Goal: Task Accomplishment & Management: Manage account settings

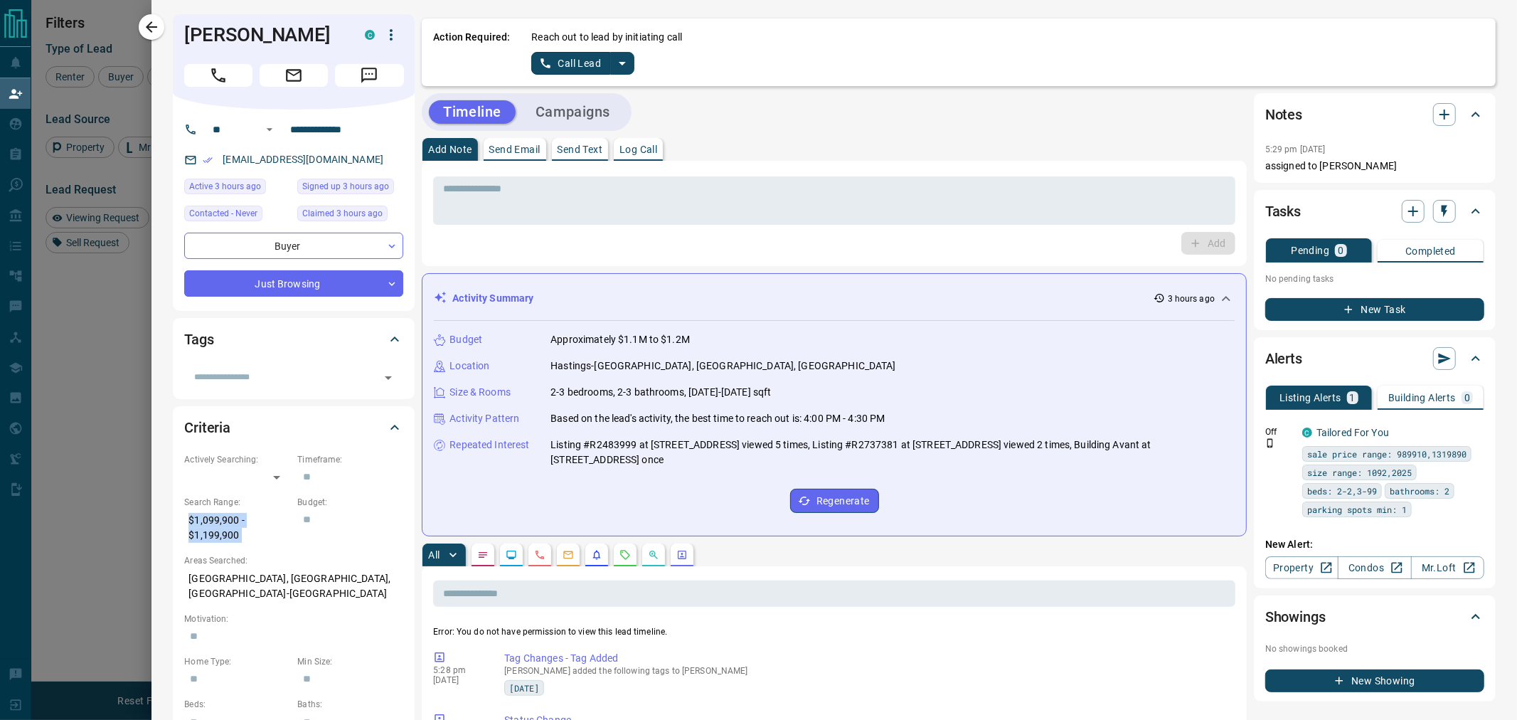
scroll to position [541, 1212]
click at [395, 34] on icon "button" at bounding box center [391, 34] width 17 height 17
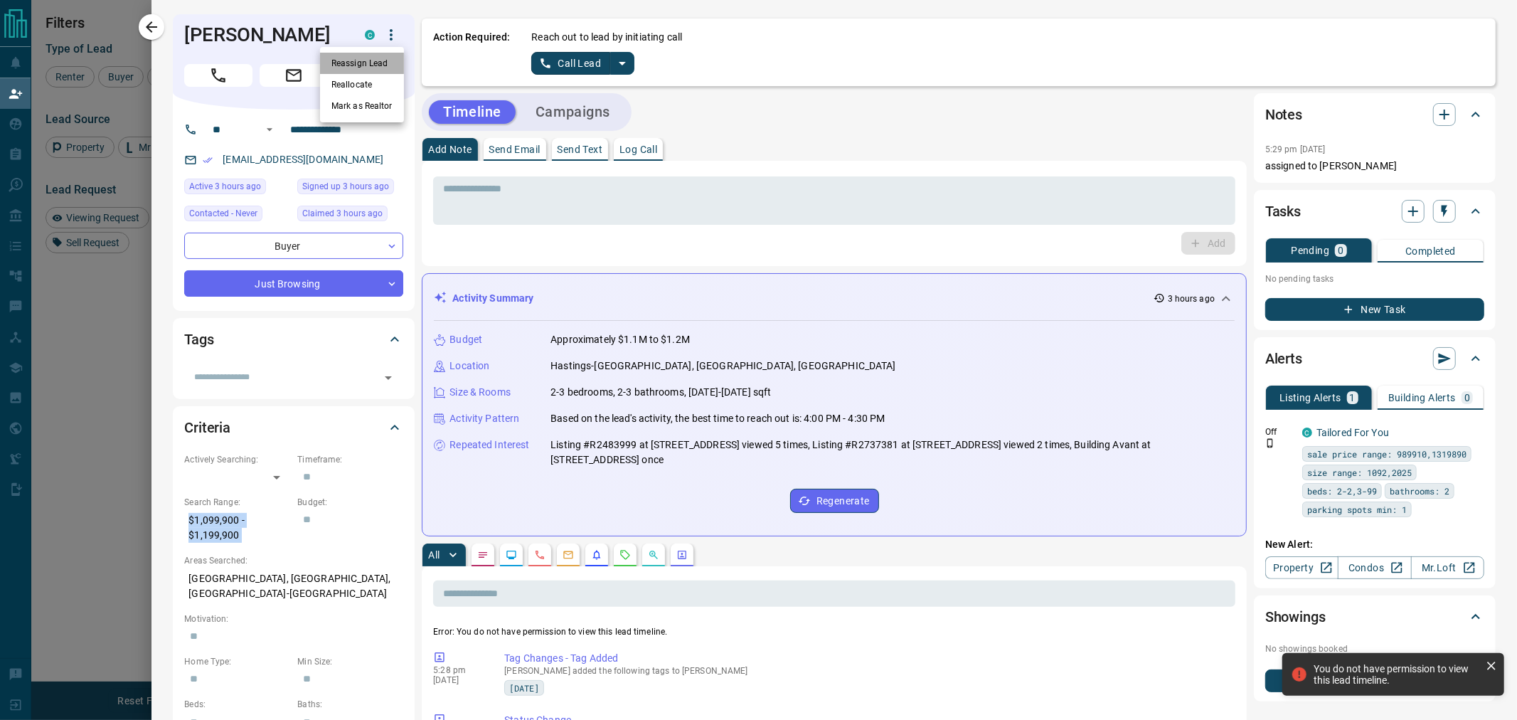
click at [371, 60] on li "Reassign Lead" at bounding box center [362, 63] width 84 height 21
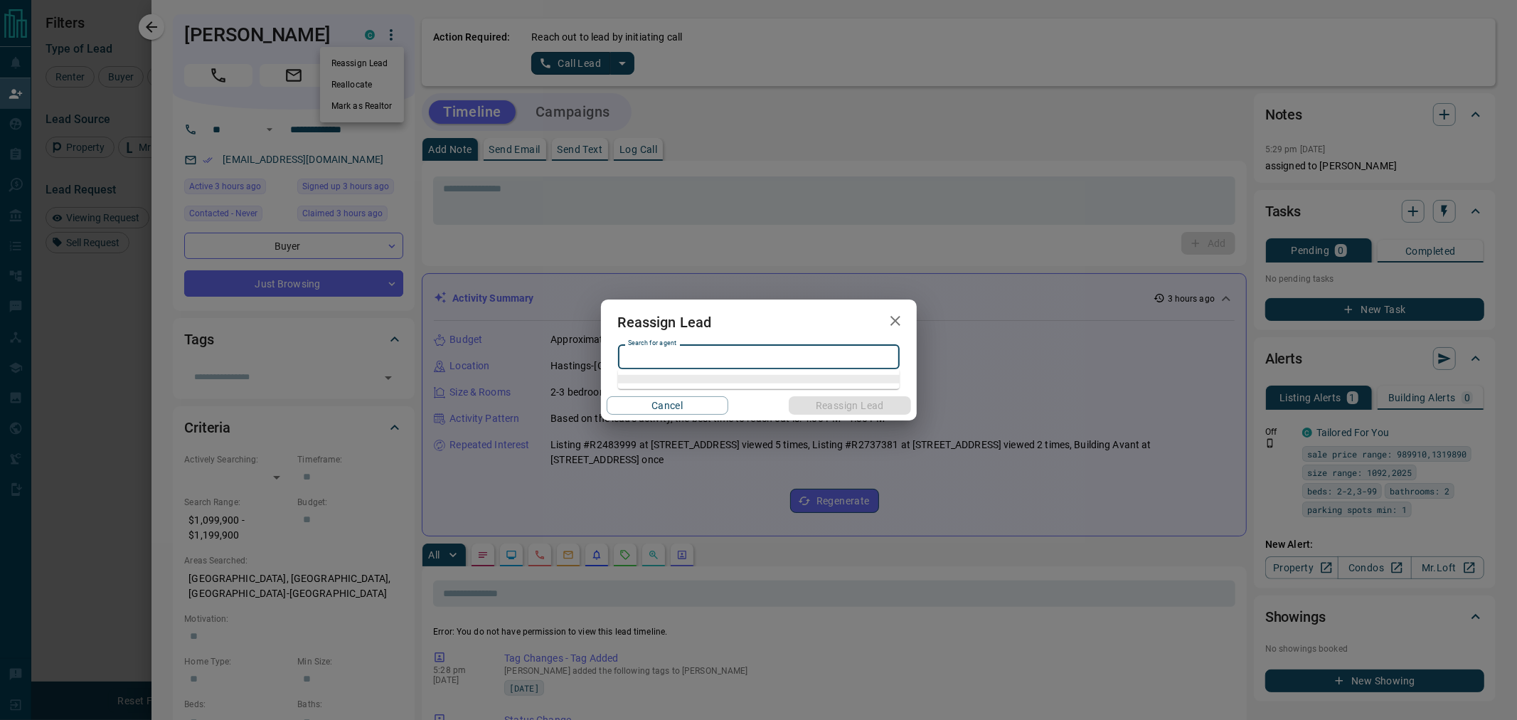
click at [715, 360] on input "Search for agent" at bounding box center [757, 357] width 271 height 16
click at [683, 383] on li "[PERSON_NAME]" at bounding box center [759, 385] width 282 height 21
type input "**********"
click at [855, 407] on button "Reassign Lead" at bounding box center [850, 405] width 122 height 18
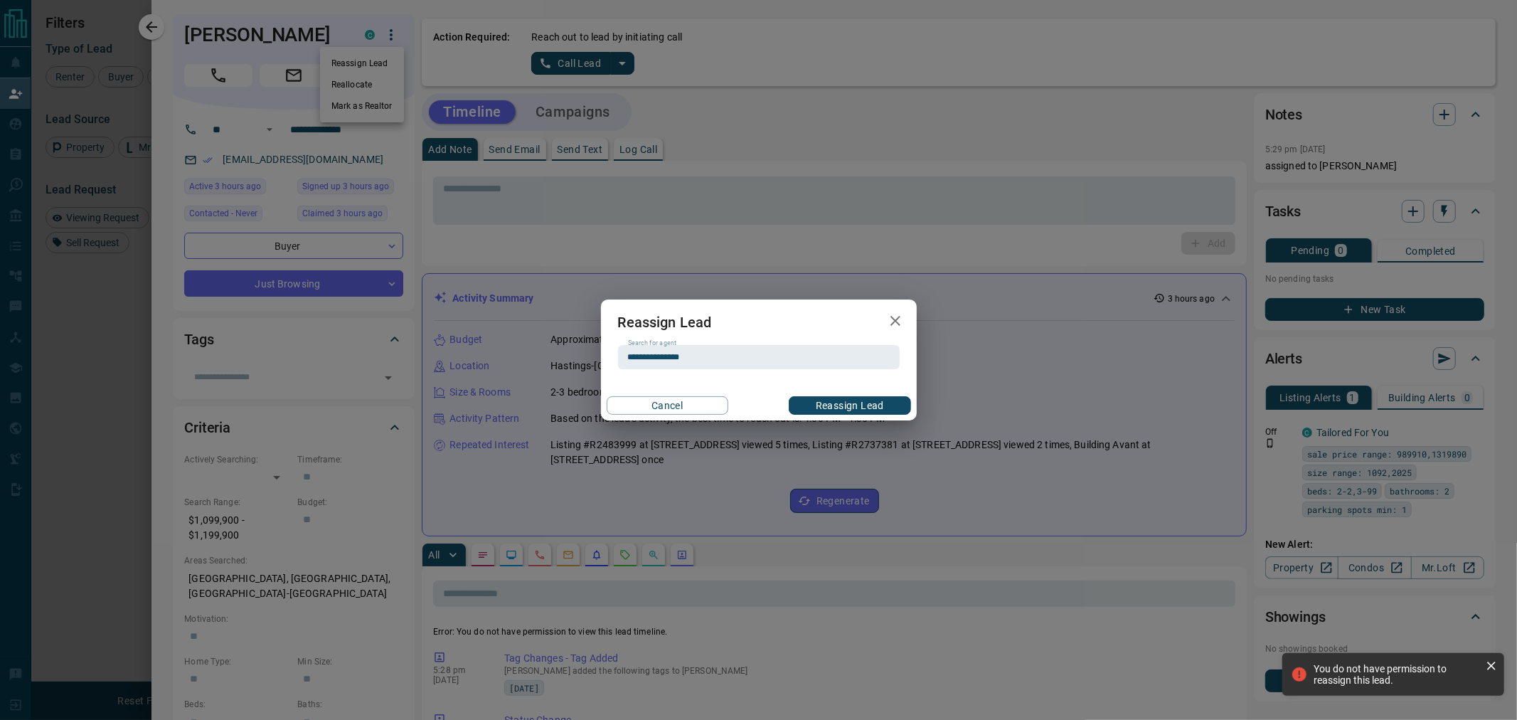
click at [164, 28] on div "**********" at bounding box center [758, 360] width 1517 height 720
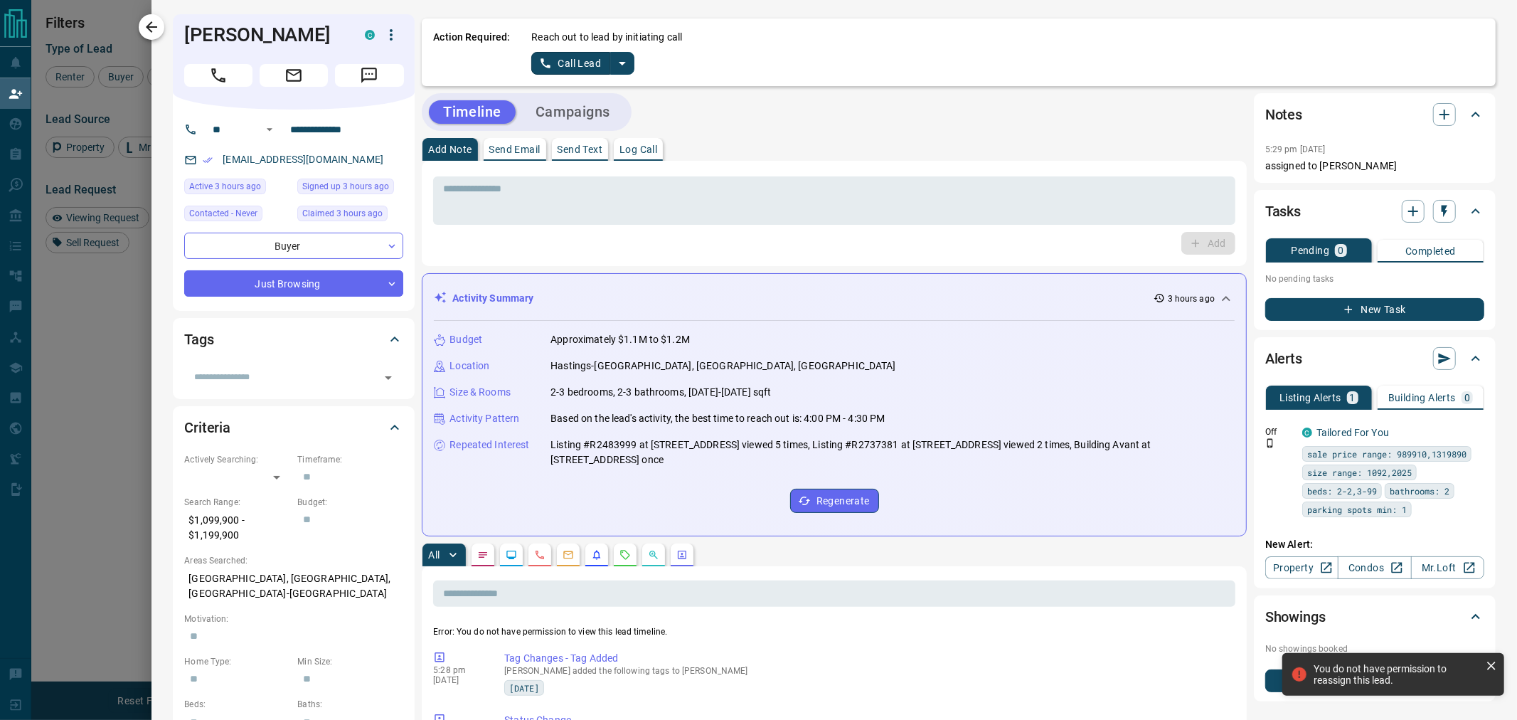
click at [153, 30] on icon "button" at bounding box center [151, 26] width 17 height 17
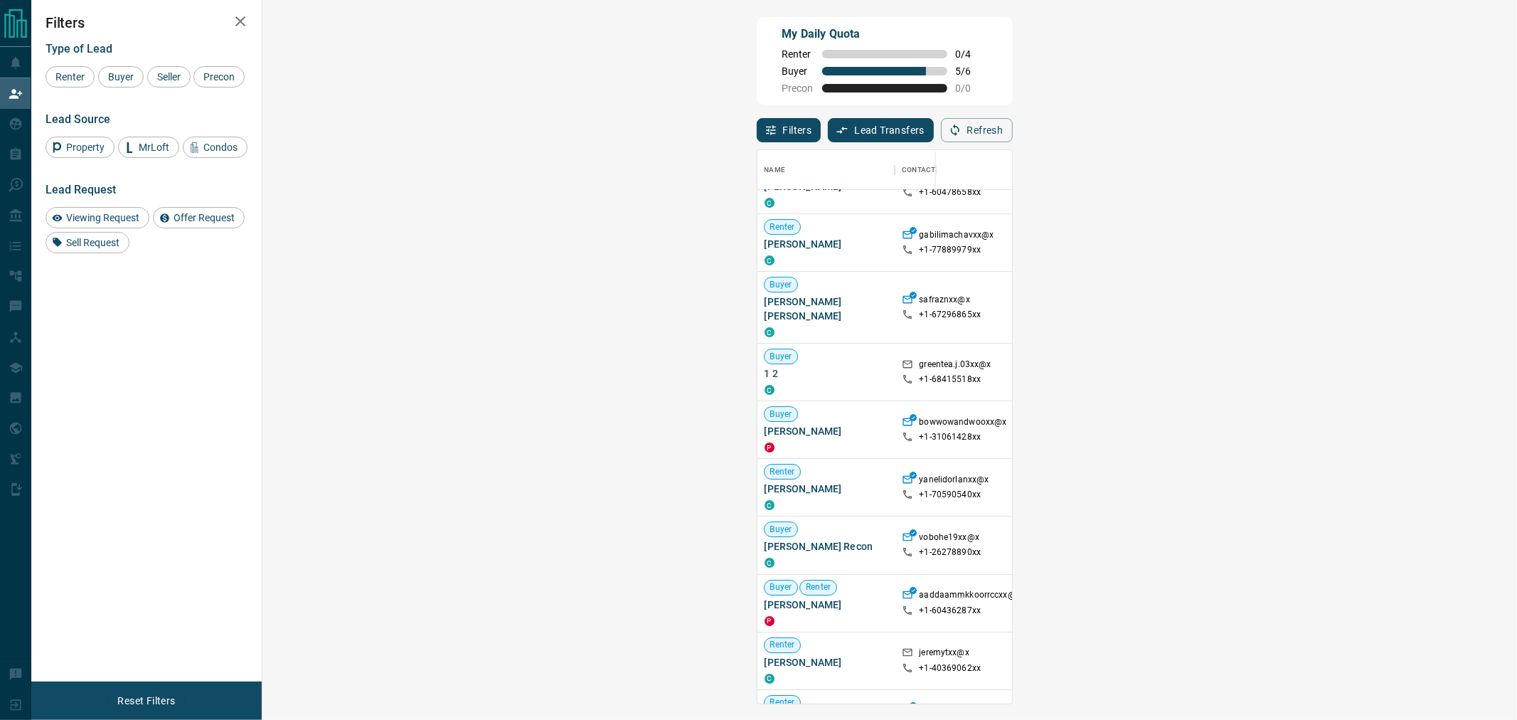
scroll to position [552, 0]
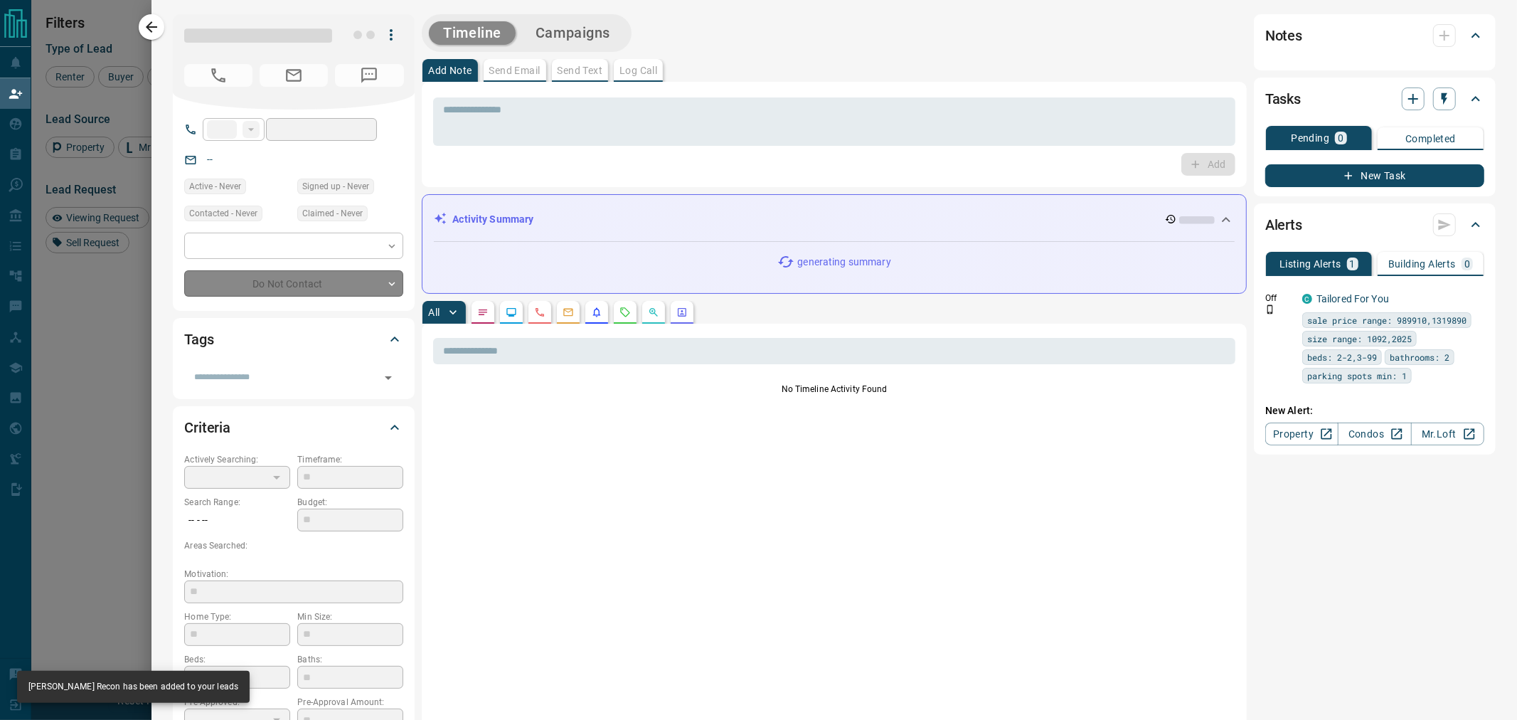
type input "**"
type input "**********"
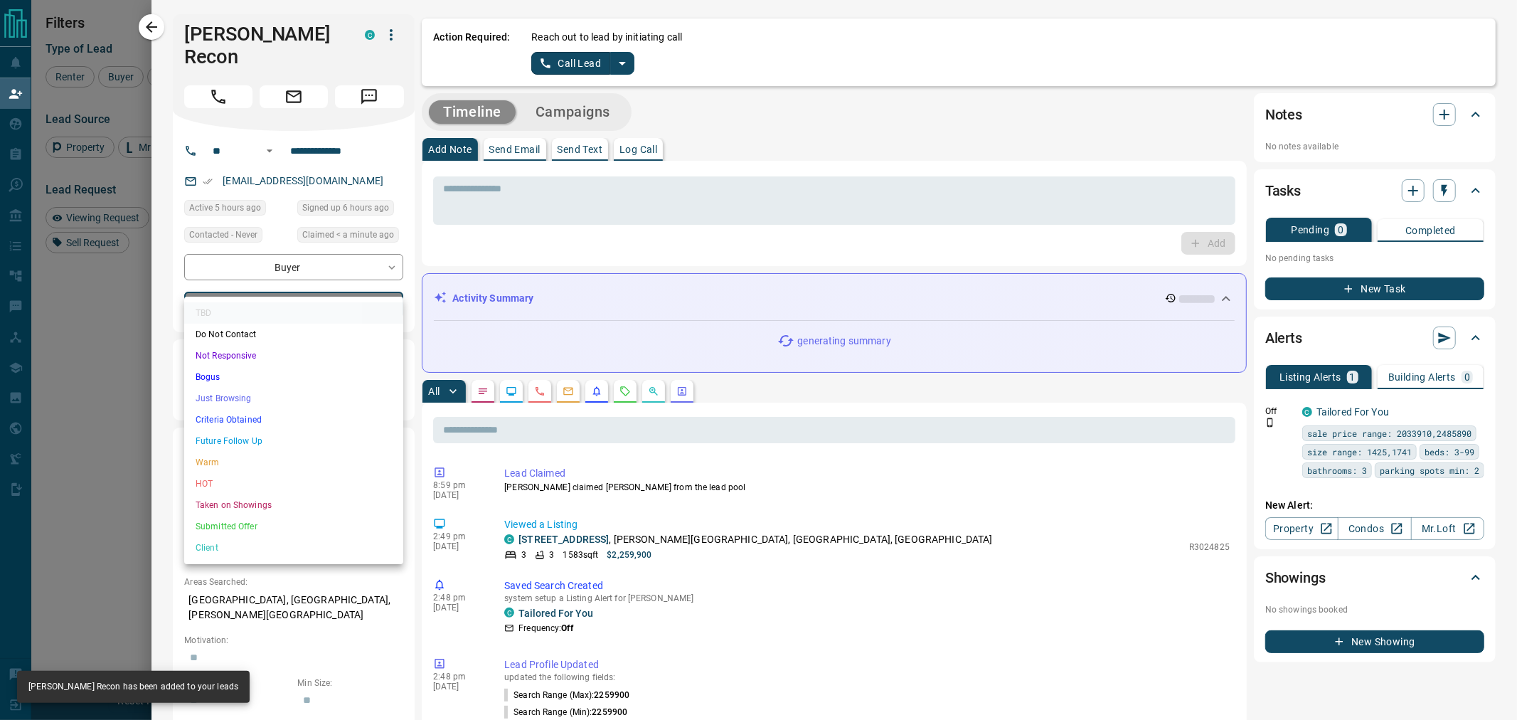
click at [297, 275] on body "Lead Transfers Claim Leads My Leads Tasks Opportunities Deals Campaigns Automat…" at bounding box center [758, 302] width 1517 height 604
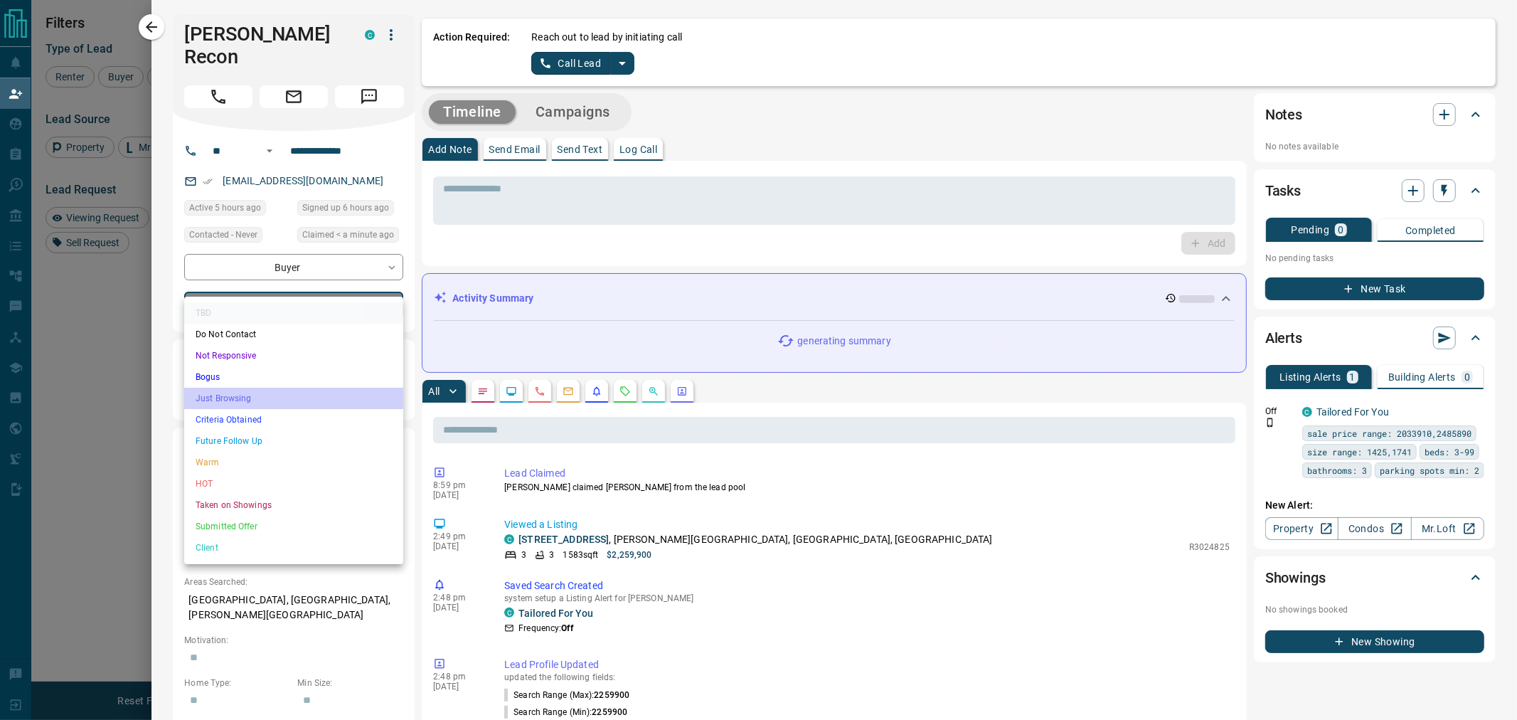
click at [235, 396] on li "Just Browsing" at bounding box center [293, 398] width 219 height 21
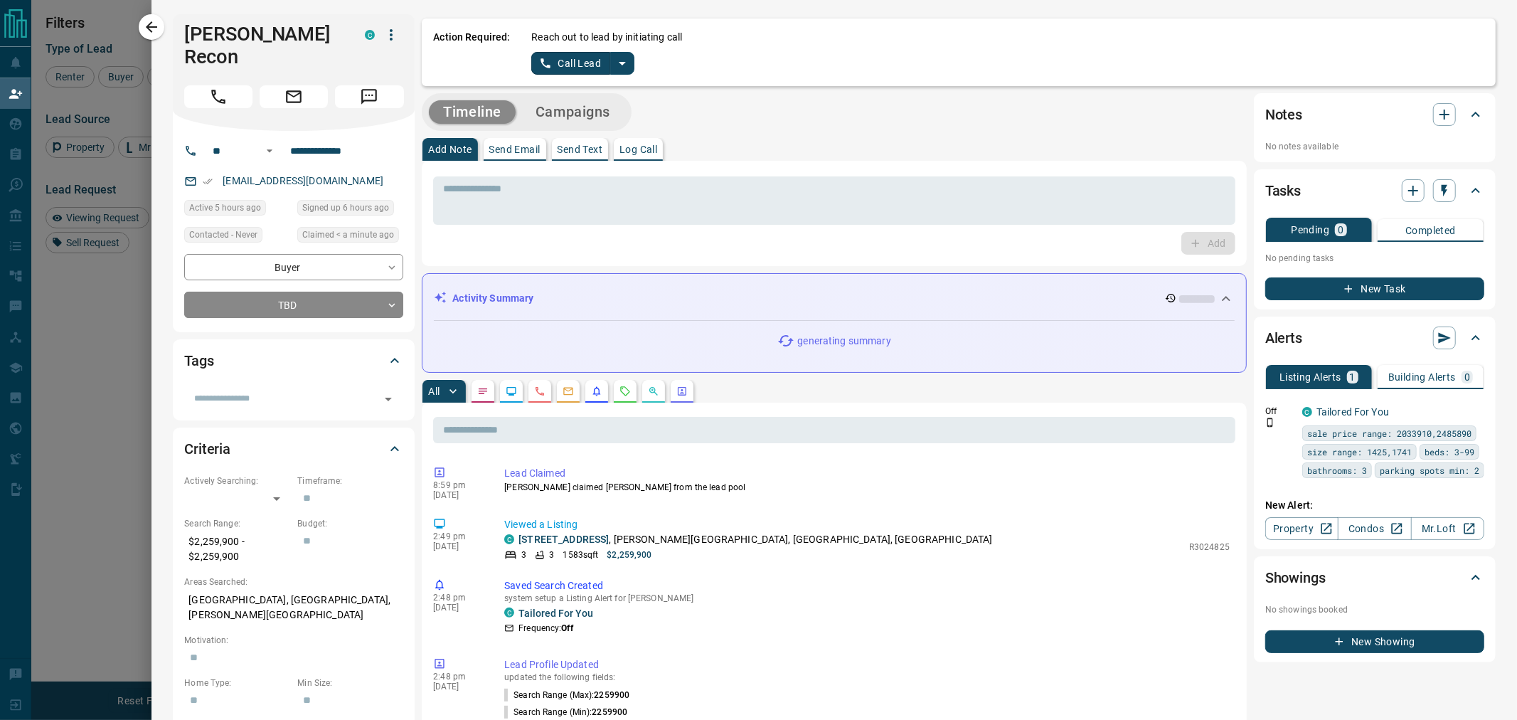
click at [258, 349] on div "Tags" at bounding box center [285, 360] width 202 height 23
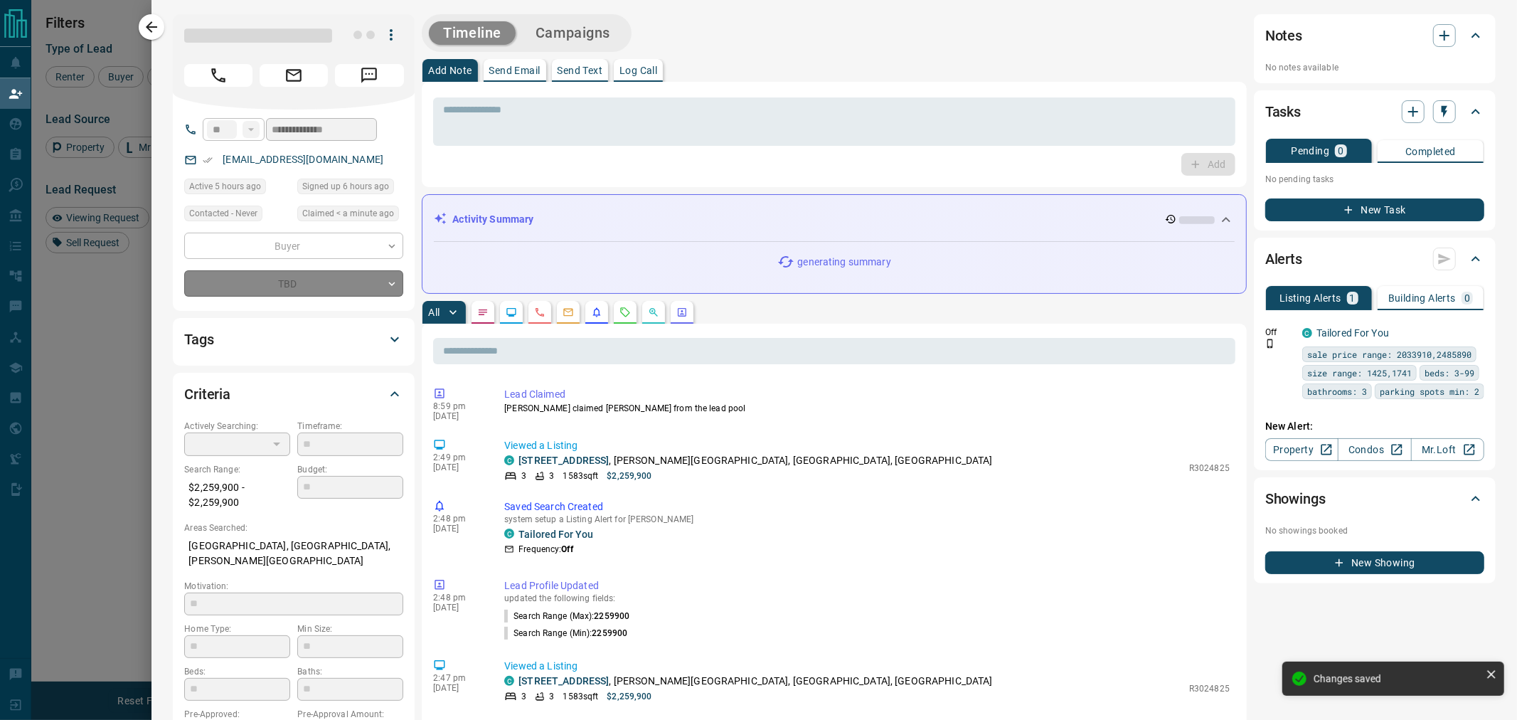
type input "*"
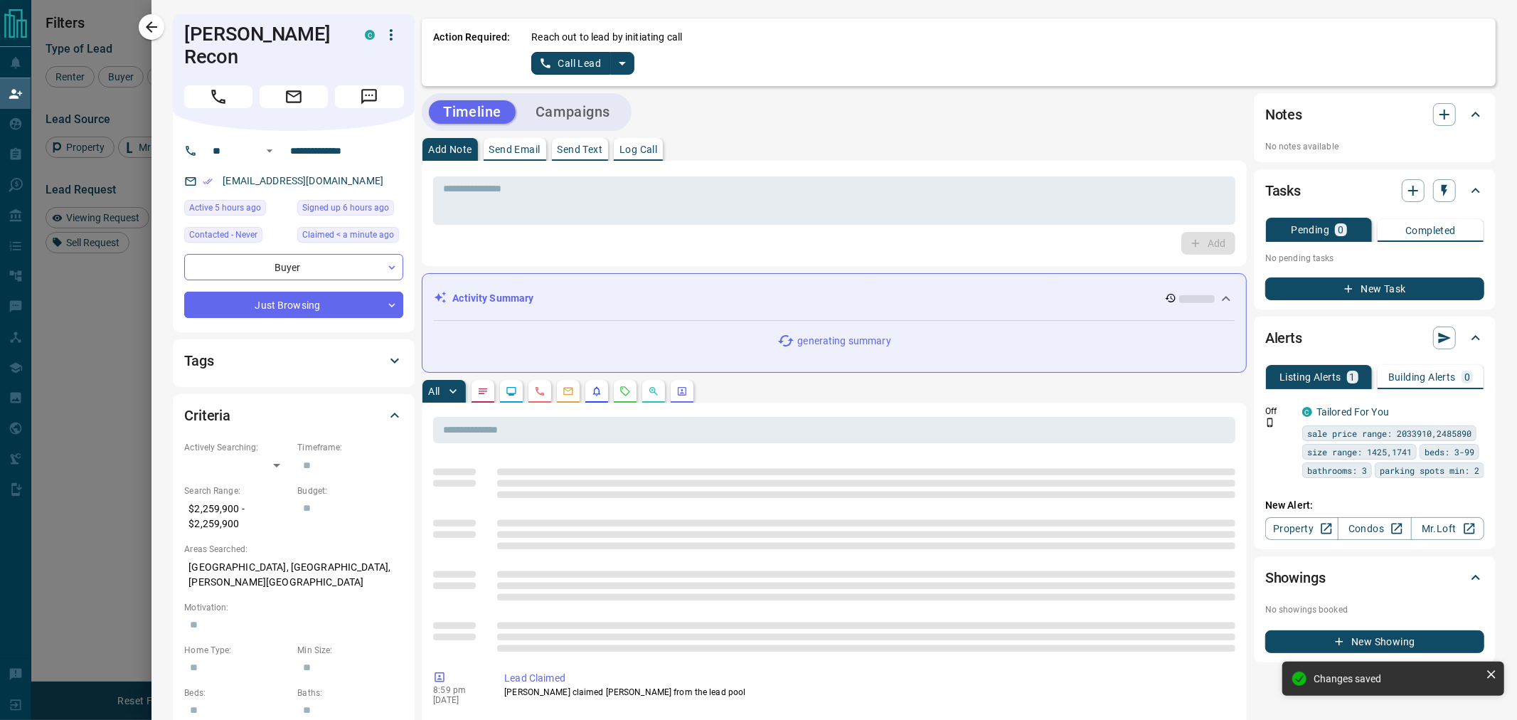
click at [202, 354] on div "Tags" at bounding box center [293, 360] width 219 height 34
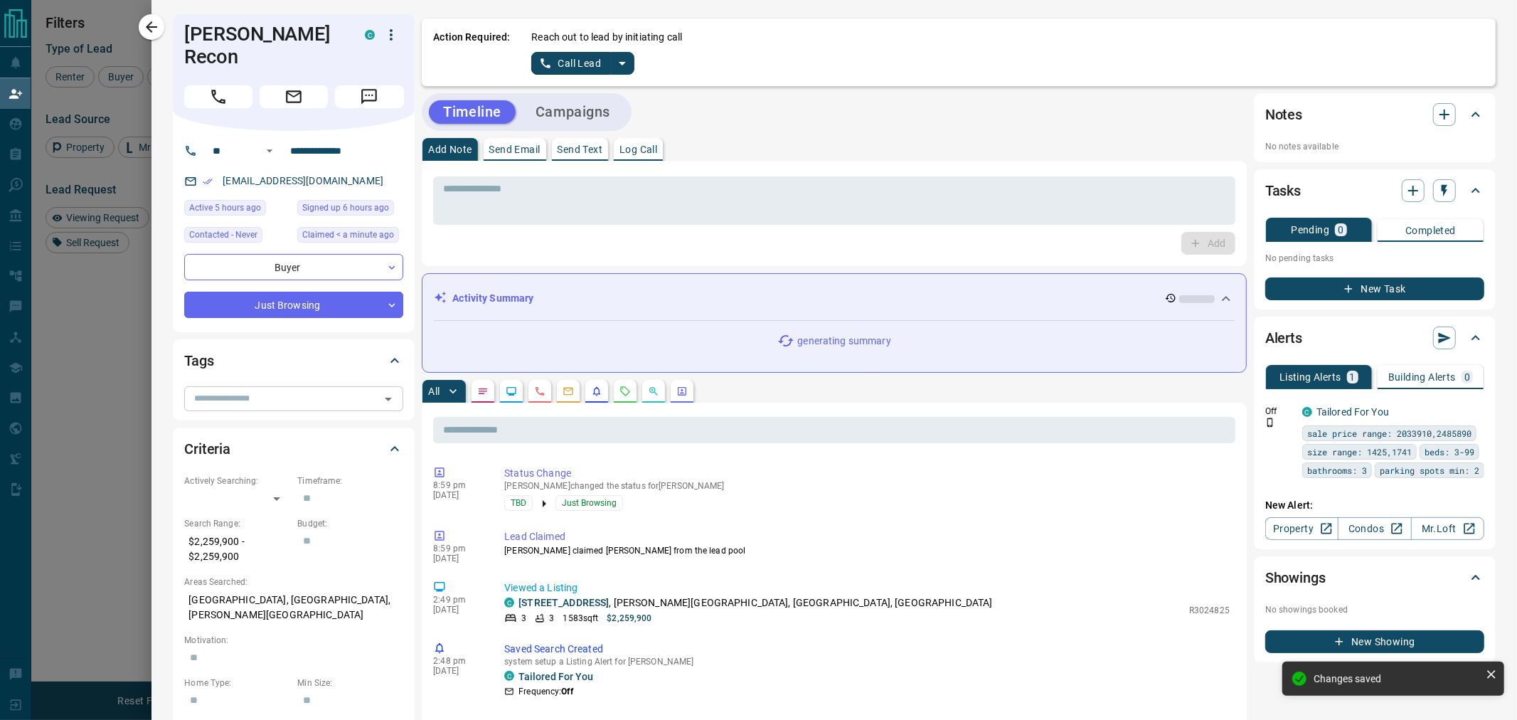
click at [229, 390] on input "text" at bounding box center [281, 398] width 187 height 16
type input "*****"
click at [228, 410] on div "[DATE]" at bounding box center [216, 410] width 41 height 16
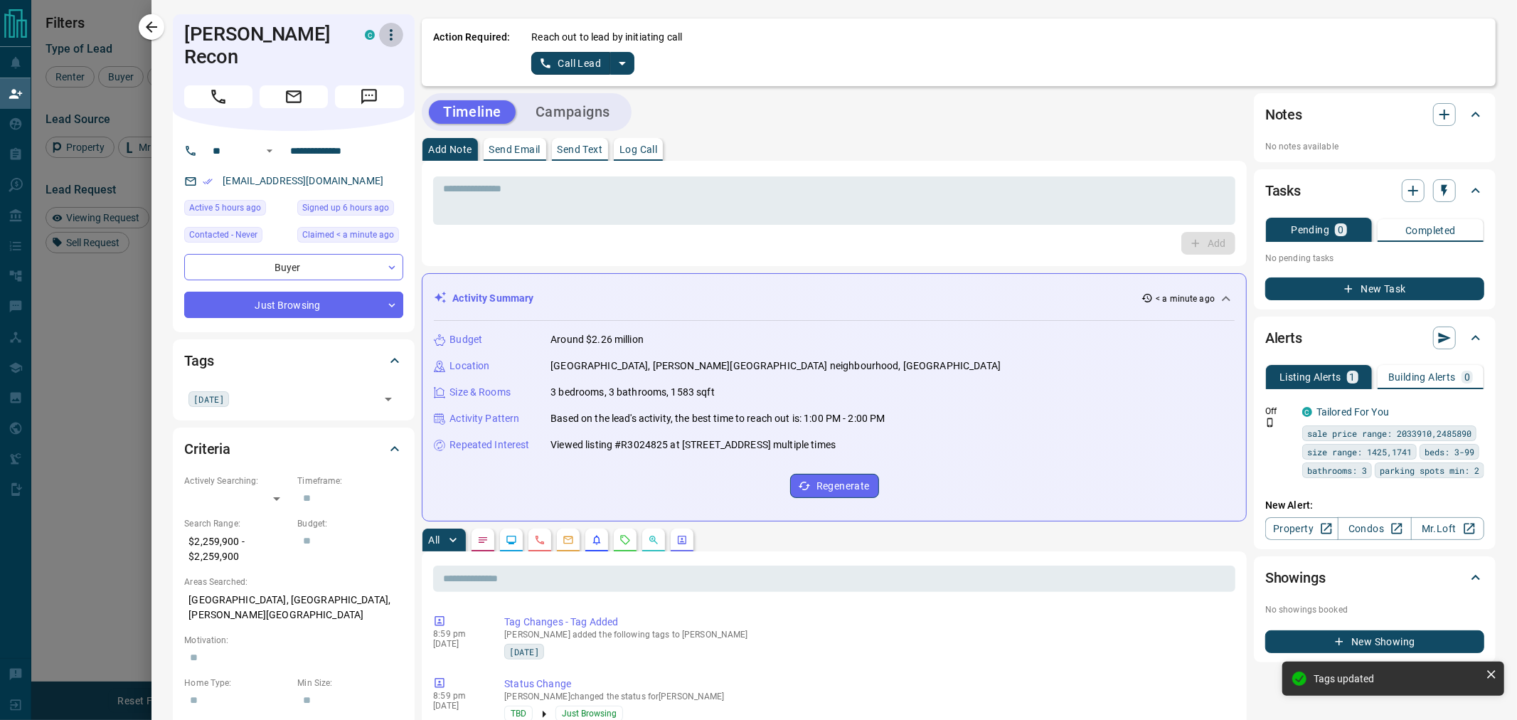
click at [395, 38] on icon "button" at bounding box center [391, 34] width 17 height 17
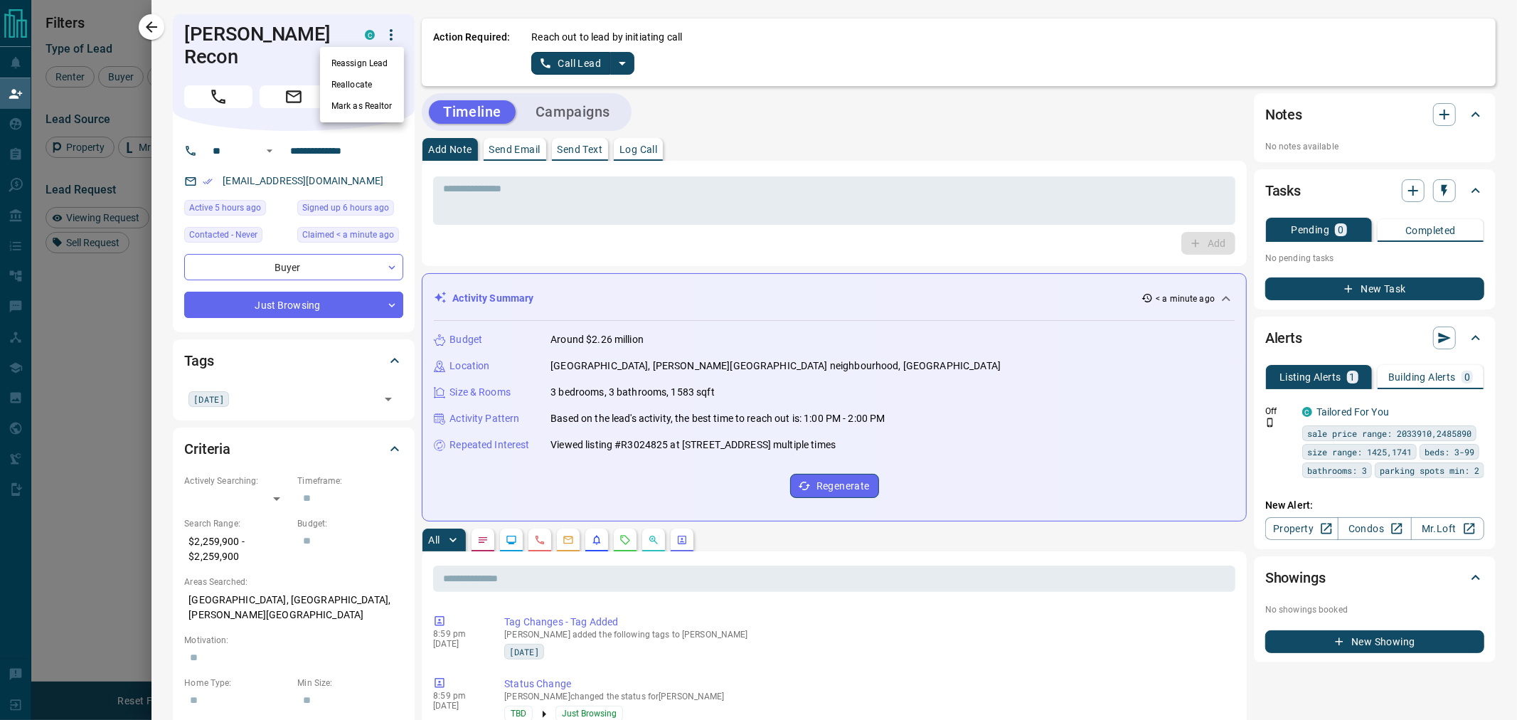
click at [358, 65] on li "Reassign Lead" at bounding box center [362, 63] width 84 height 21
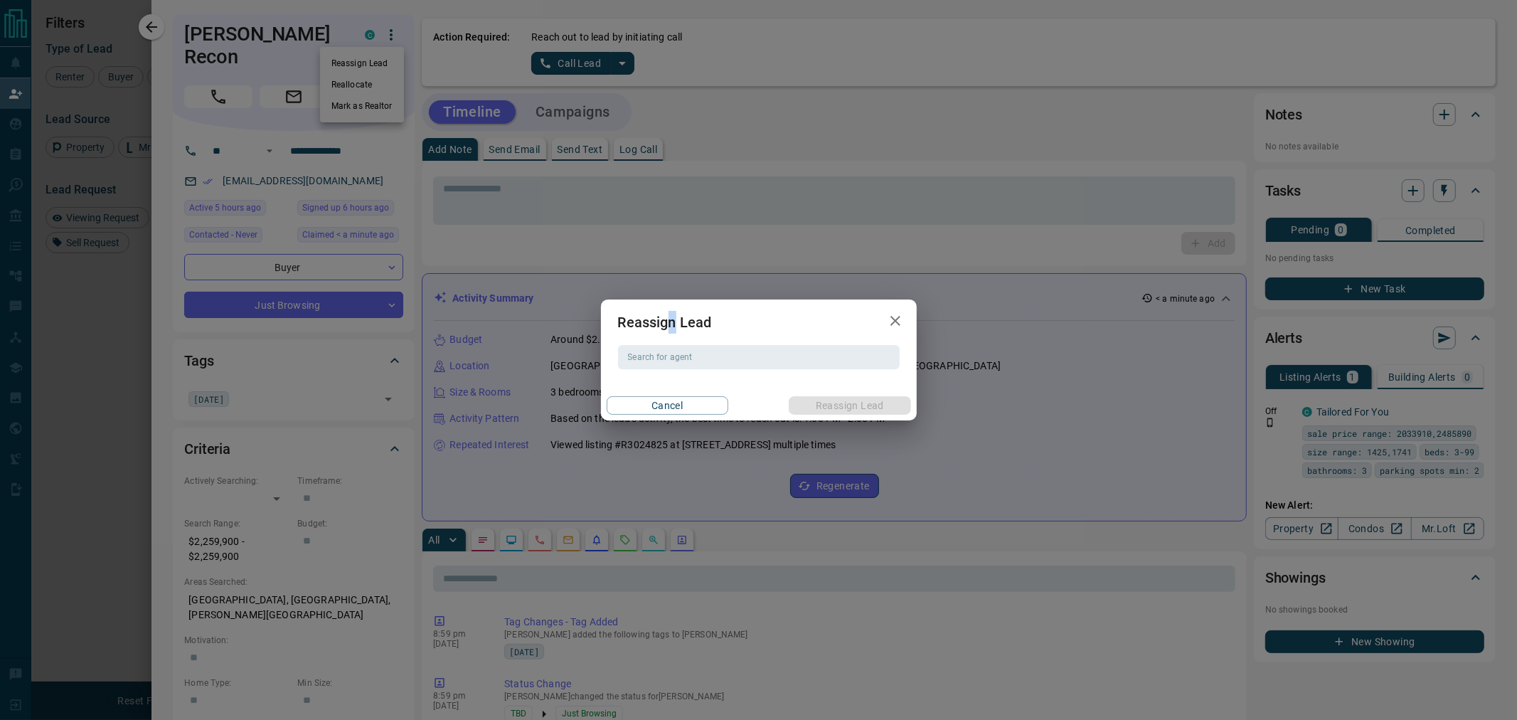
click at [671, 336] on h2 "Reassign Lead" at bounding box center [665, 322] width 128 height 46
click at [663, 354] on input "Search for agent" at bounding box center [757, 357] width 271 height 16
click at [661, 380] on li "[PERSON_NAME]" at bounding box center [759, 385] width 282 height 21
type input "**********"
click at [839, 406] on button "Reassign Lead" at bounding box center [850, 405] width 122 height 18
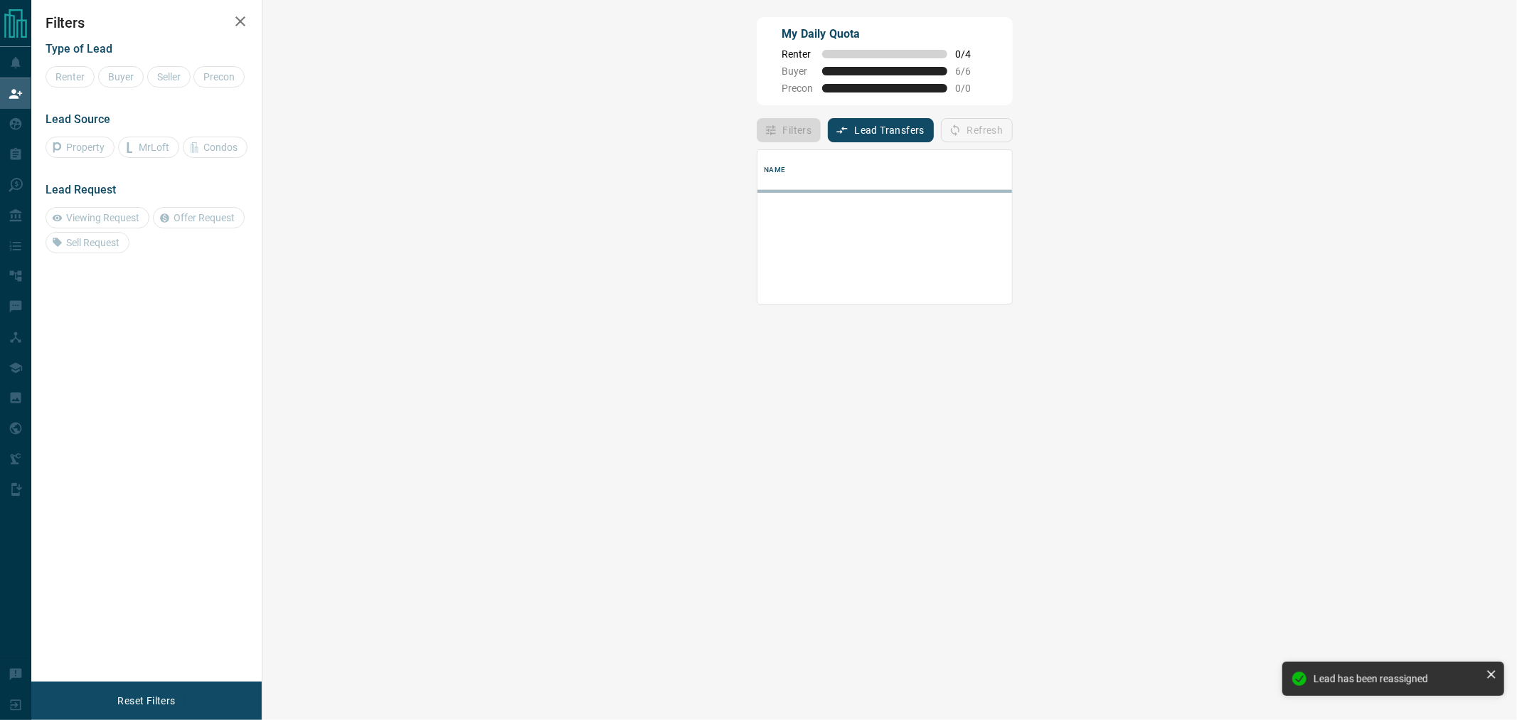
scroll to position [85, 1212]
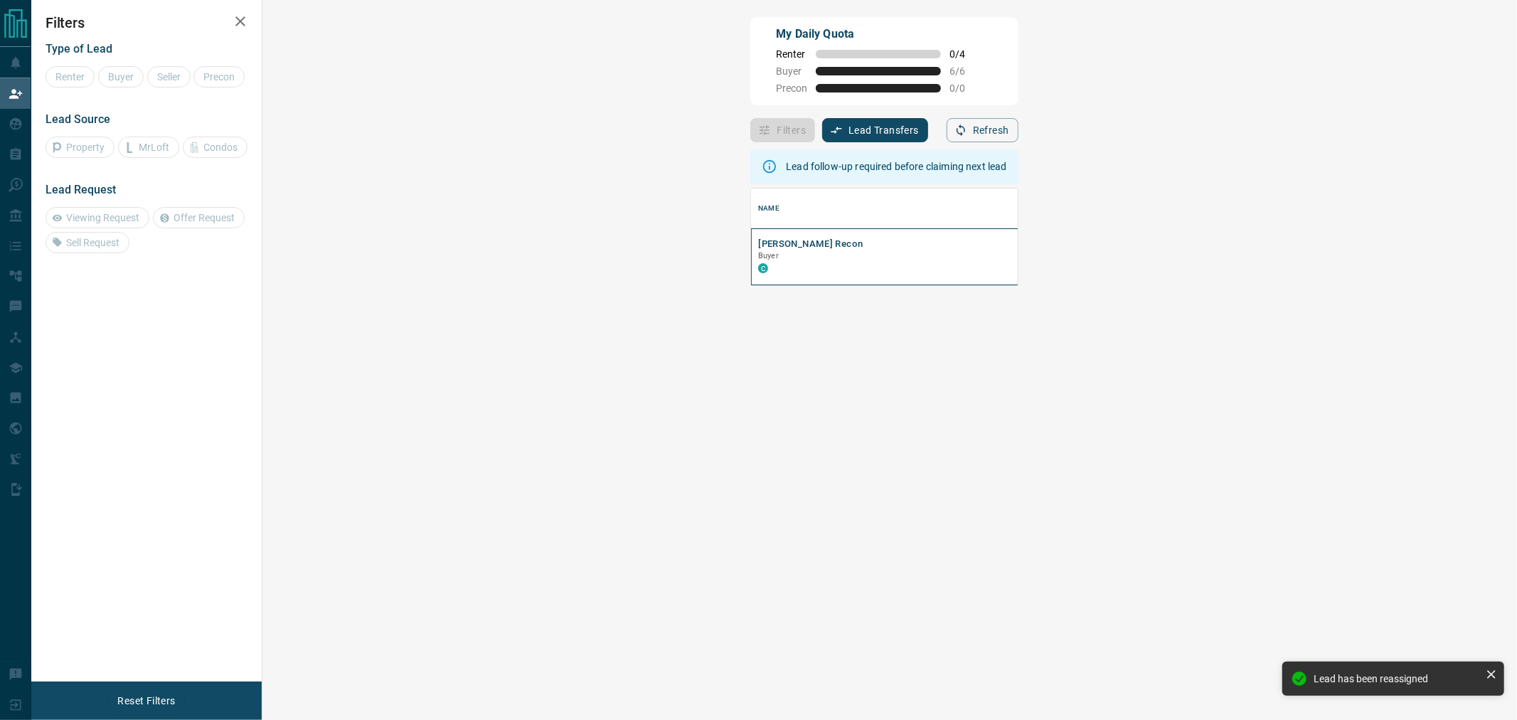
click at [751, 237] on div "[PERSON_NAME] Recon Buyer C" at bounding box center [1078, 256] width 655 height 57
click at [758, 239] on button "[PERSON_NAME] Recon" at bounding box center [810, 244] width 105 height 14
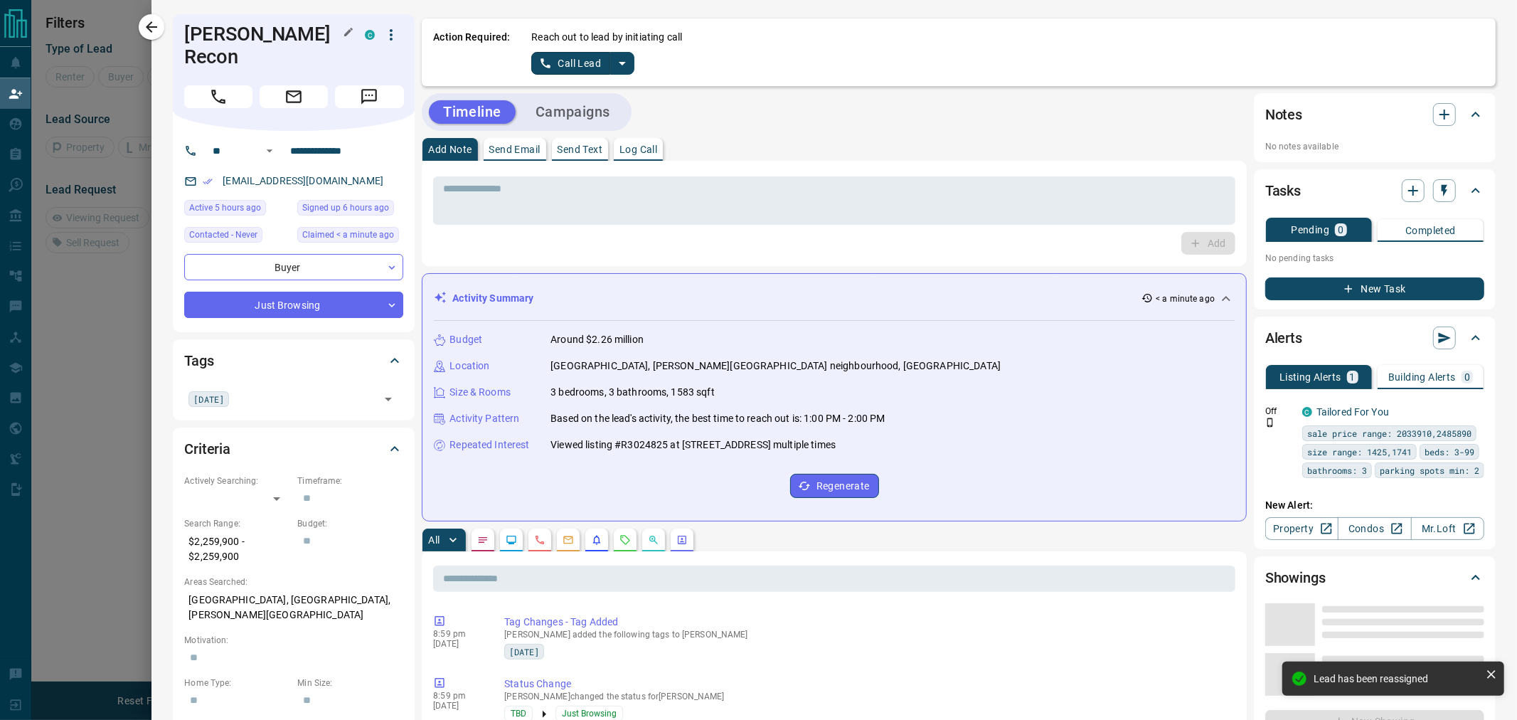
click at [231, 40] on h1 "[PERSON_NAME] Recon" at bounding box center [263, 46] width 159 height 46
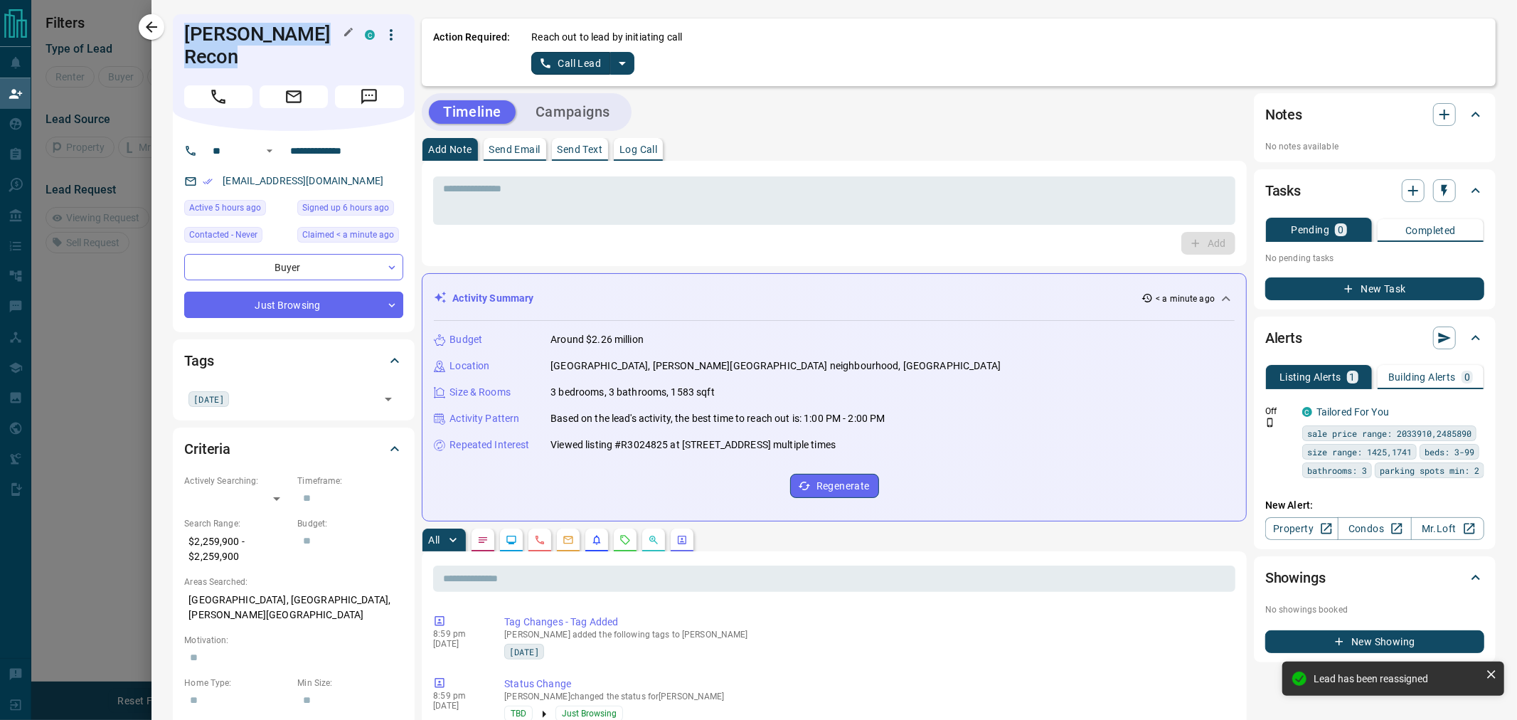
click at [231, 40] on h1 "[PERSON_NAME] Recon" at bounding box center [263, 46] width 159 height 46
copy div "[PERSON_NAME] Recon C"
drag, startPoint x: 247, startPoint y: 536, endPoint x: 172, endPoint y: 526, distance: 76.0
copy p "$2,259,900 - $2,259,900"
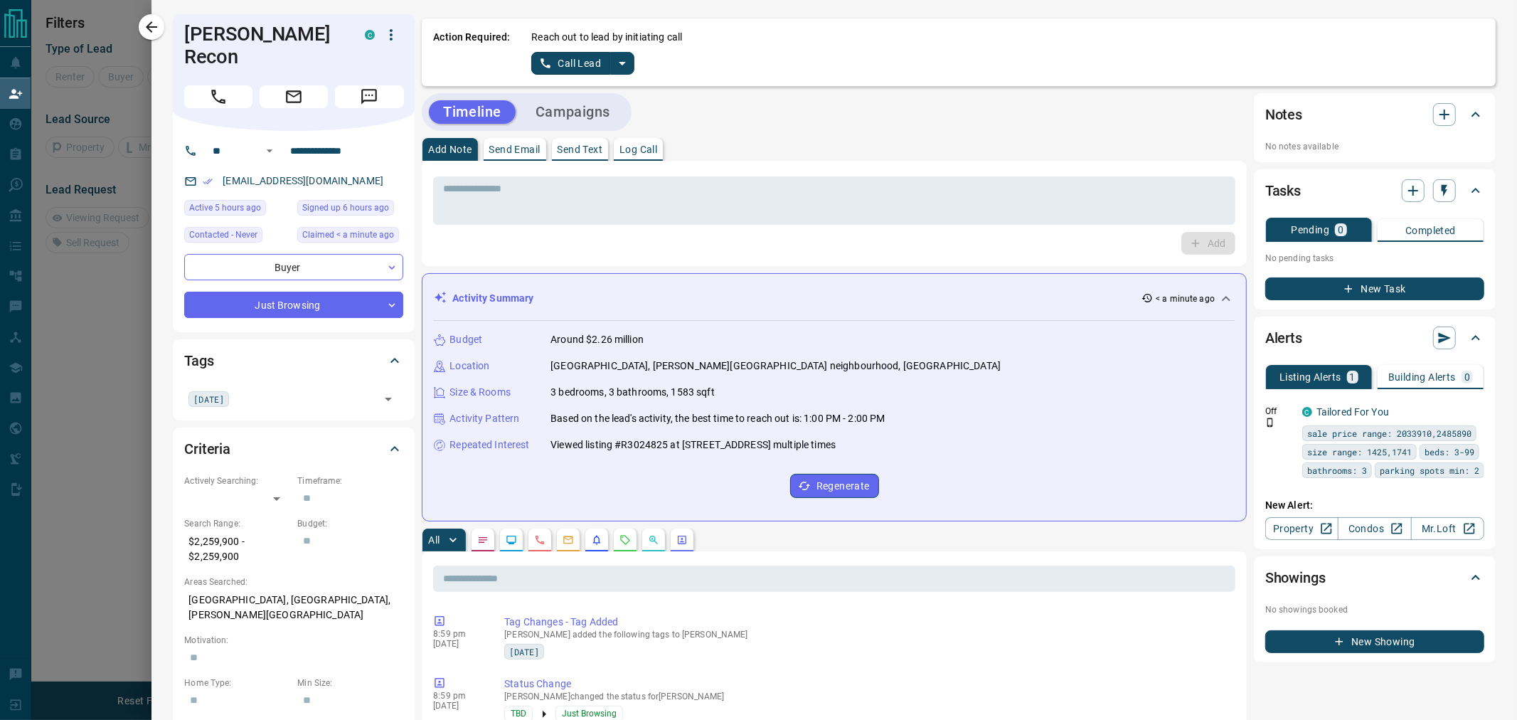
click at [239, 588] on p "[GEOGRAPHIC_DATA], [GEOGRAPHIC_DATA], [PERSON_NAME][GEOGRAPHIC_DATA]" at bounding box center [293, 607] width 219 height 38
copy p "[GEOGRAPHIC_DATA], [GEOGRAPHIC_DATA], [PERSON_NAME][GEOGRAPHIC_DATA]"
click at [324, 139] on input "**********" at bounding box center [339, 150] width 111 height 23
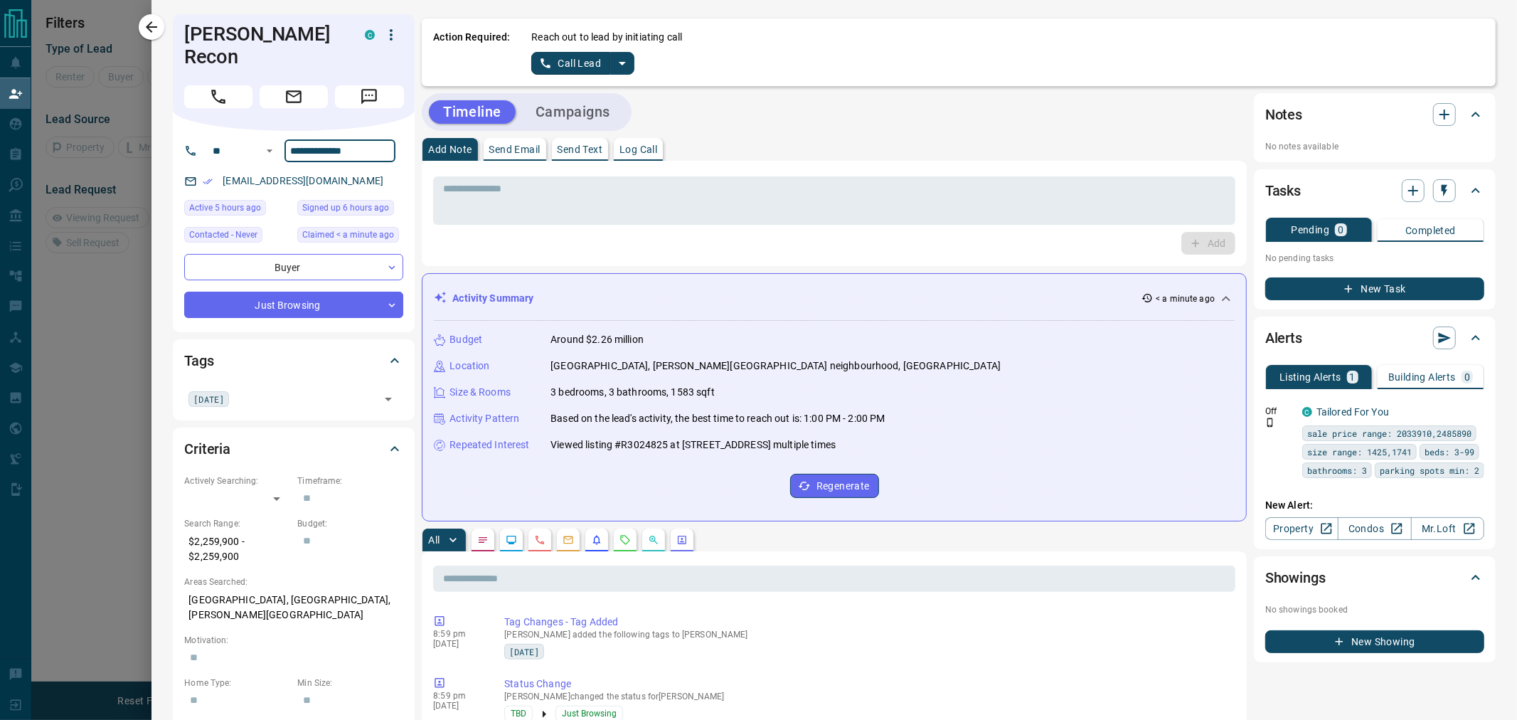
click at [324, 139] on input "**********" at bounding box center [339, 150] width 111 height 23
click at [348, 169] on p "[EMAIL_ADDRESS][DOMAIN_NAME]" at bounding box center [302, 180] width 169 height 23
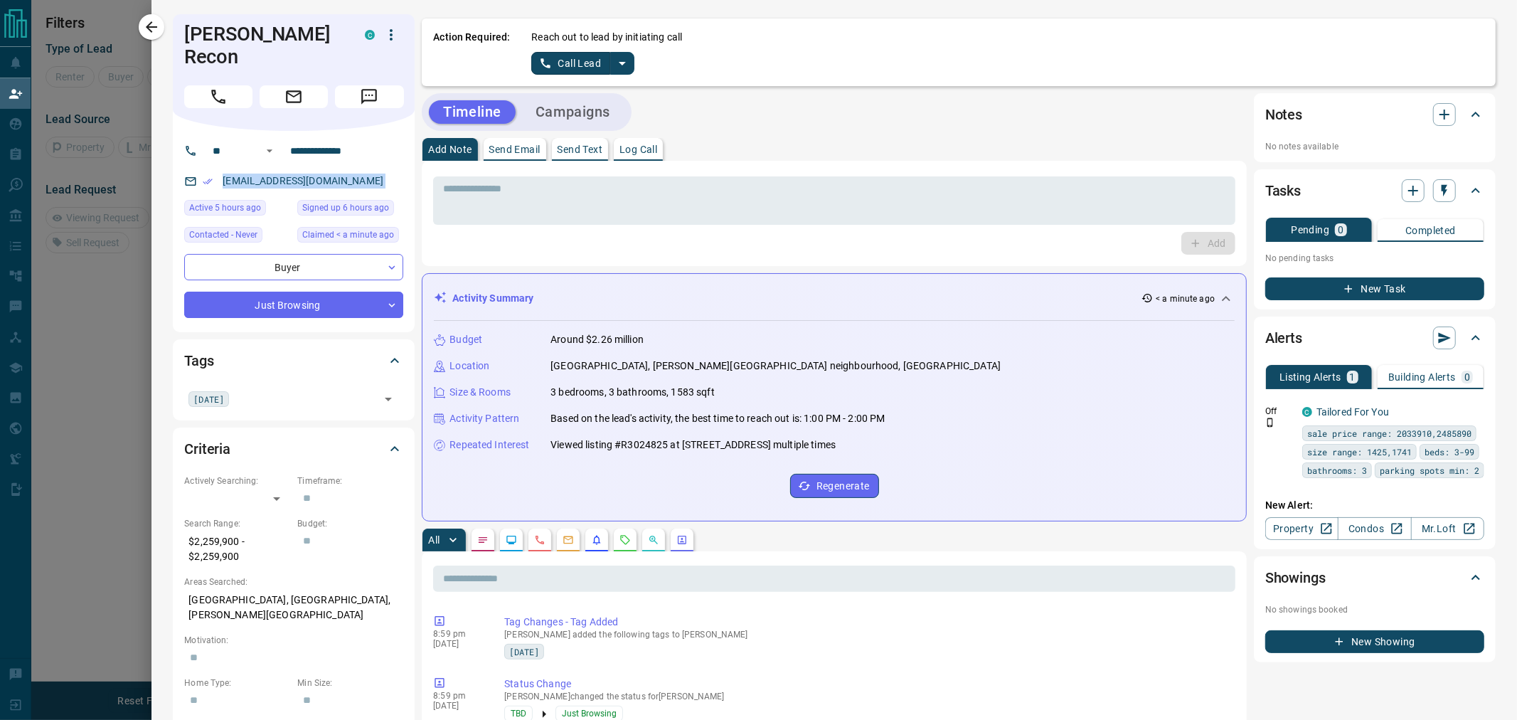
copy link "[EMAIL_ADDRESS][DOMAIN_NAME]"
click at [370, 169] on div "[EMAIL_ADDRESS][DOMAIN_NAME]" at bounding box center [293, 180] width 219 height 23
click at [301, 139] on input "**********" at bounding box center [339, 150] width 111 height 23
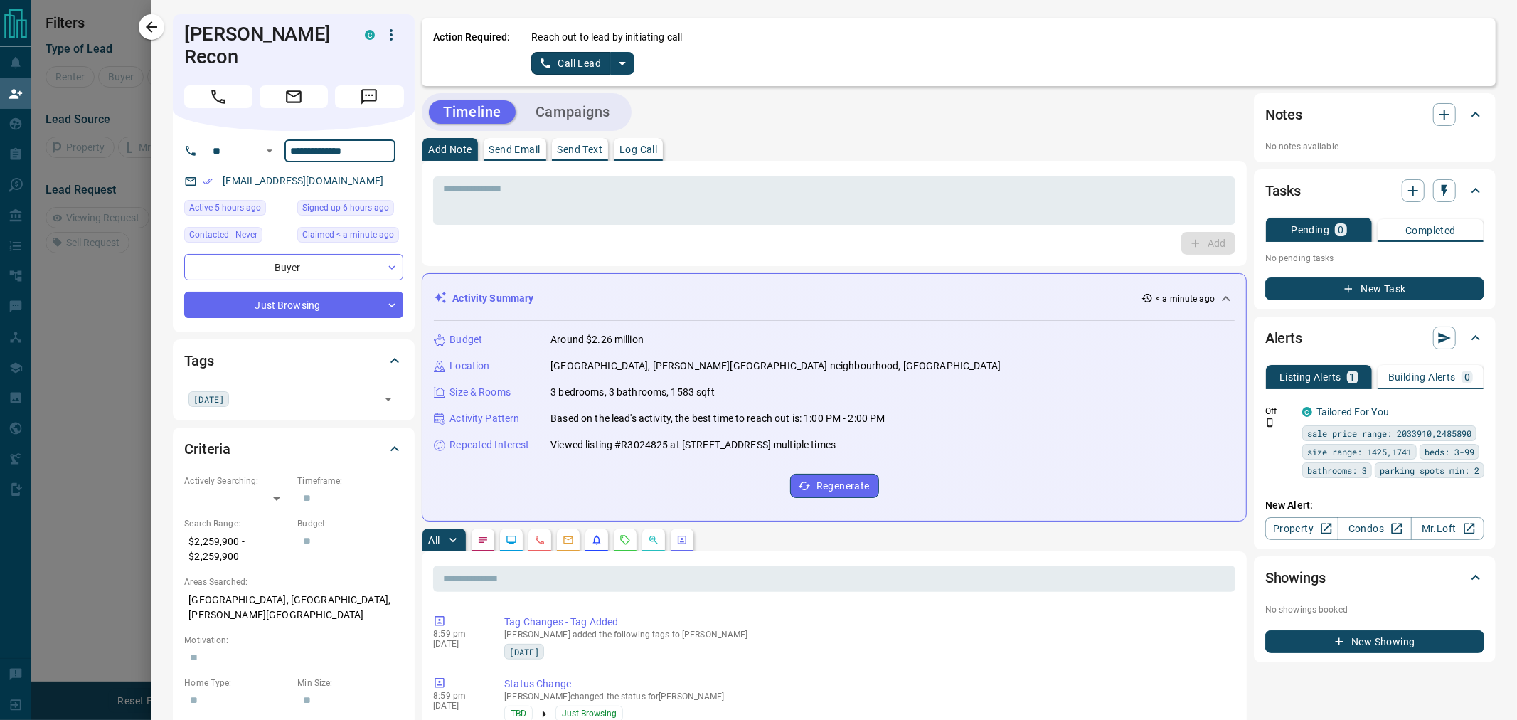
click at [301, 139] on input "**********" at bounding box center [339, 150] width 111 height 23
drag, startPoint x: 357, startPoint y: 156, endPoint x: 222, endPoint y: 167, distance: 135.5
click at [222, 169] on div "[EMAIL_ADDRESS][DOMAIN_NAME]" at bounding box center [293, 180] width 219 height 23
copy link "[EMAIL_ADDRESS][DOMAIN_NAME]"
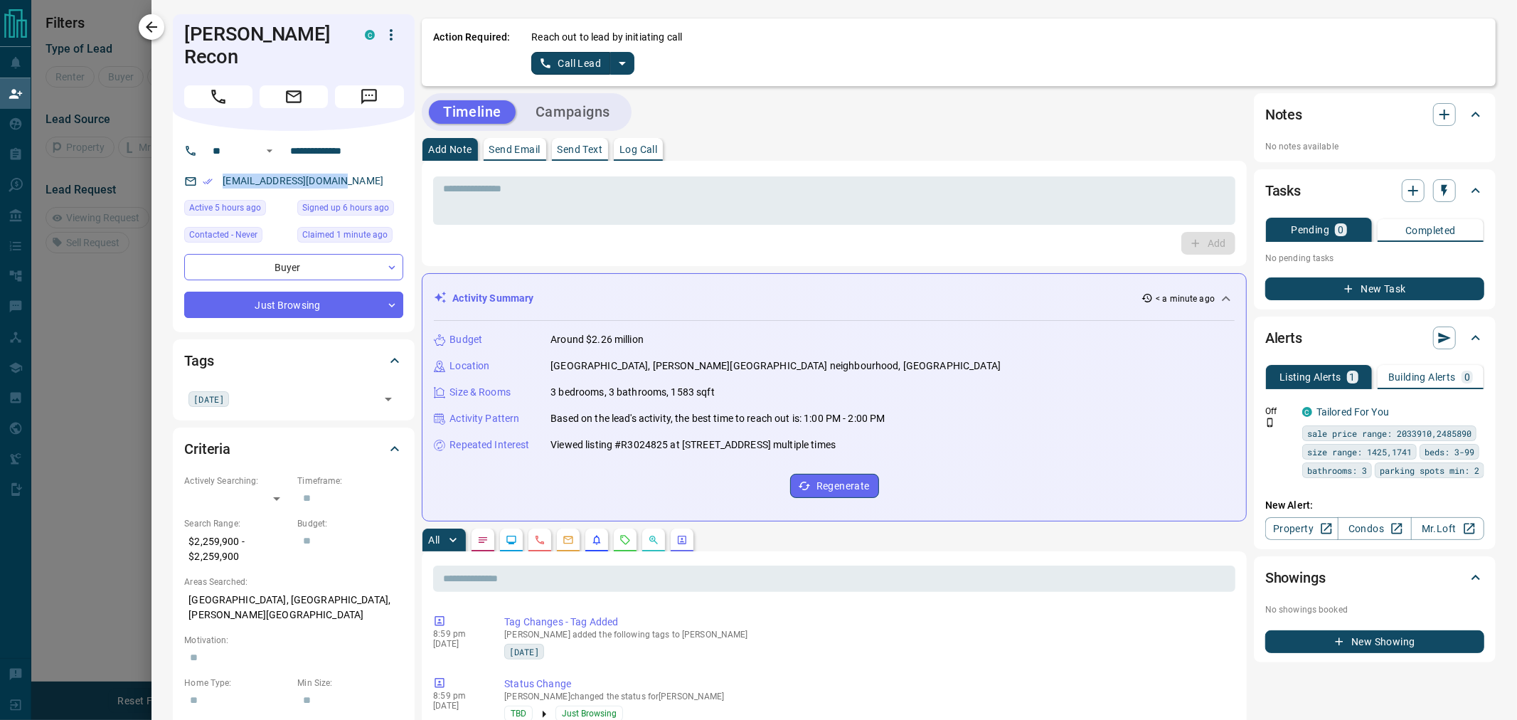
click at [152, 31] on icon "button" at bounding box center [151, 26] width 17 height 17
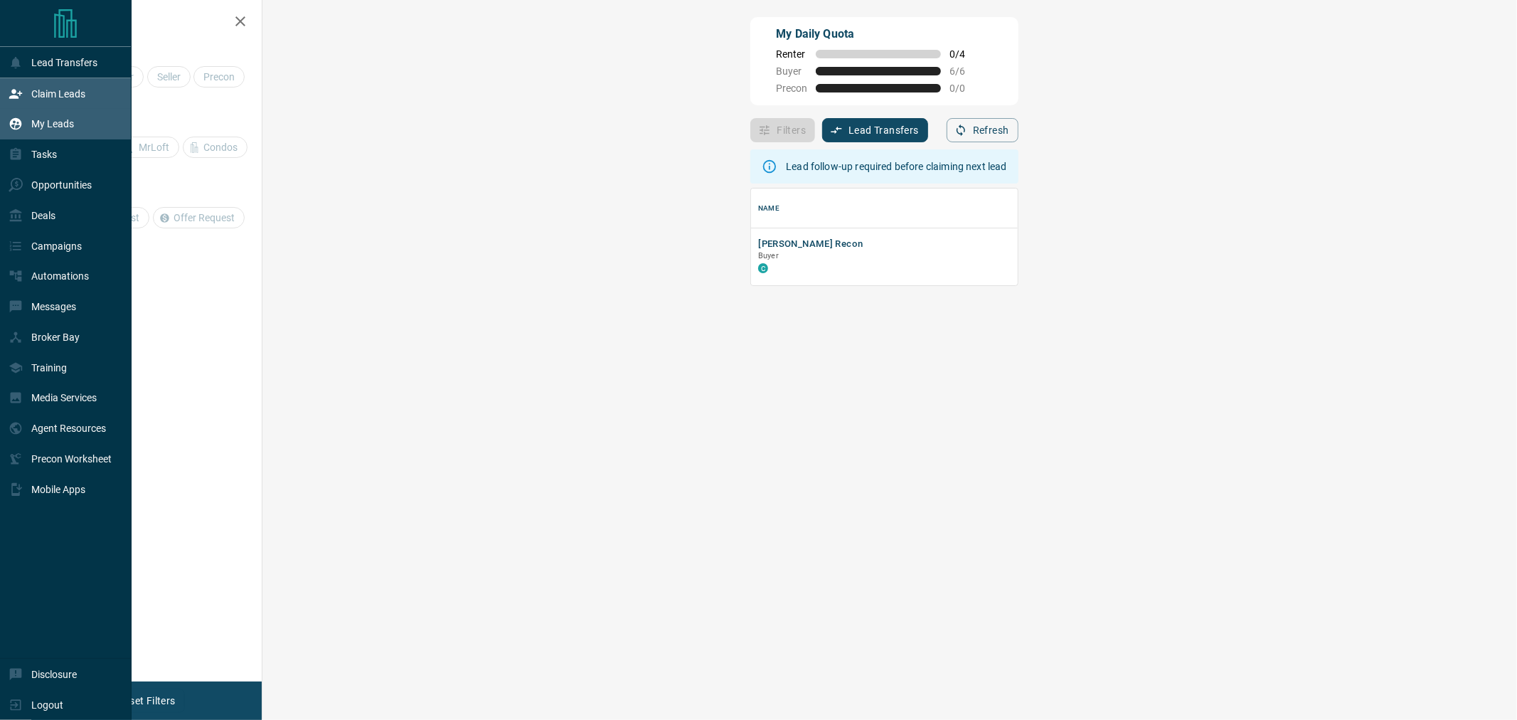
click at [36, 124] on p "My Leads" at bounding box center [52, 123] width 43 height 11
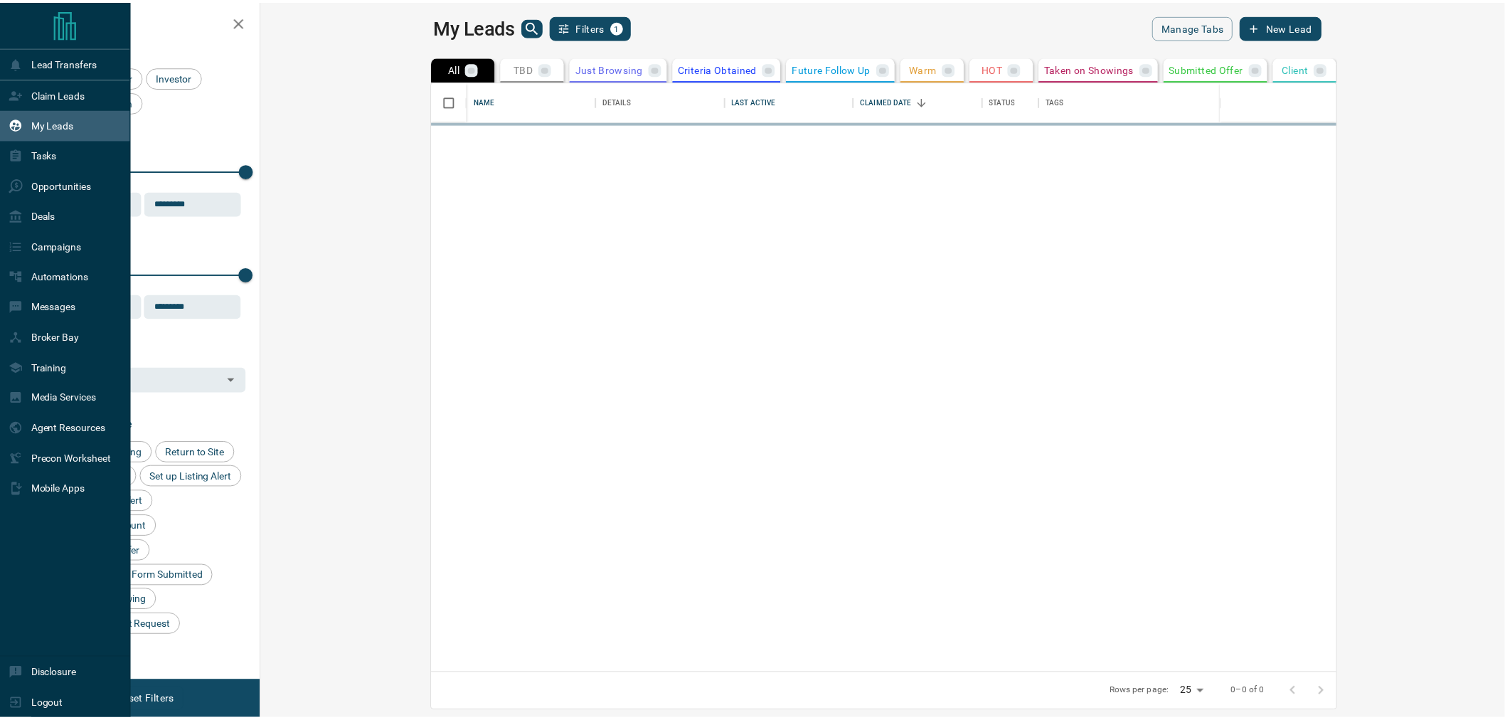
scroll to position [579, 1235]
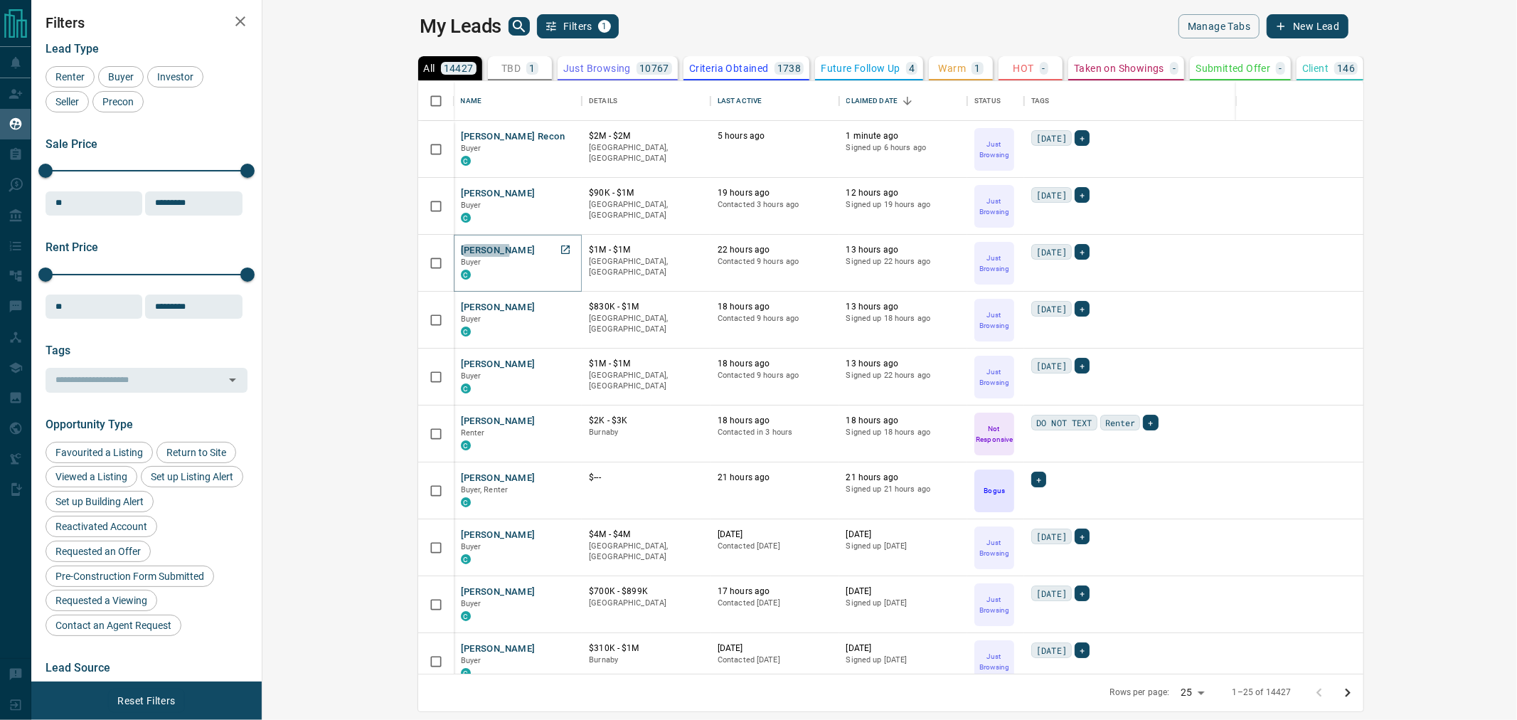
click at [461, 250] on button "[PERSON_NAME]" at bounding box center [498, 251] width 75 height 14
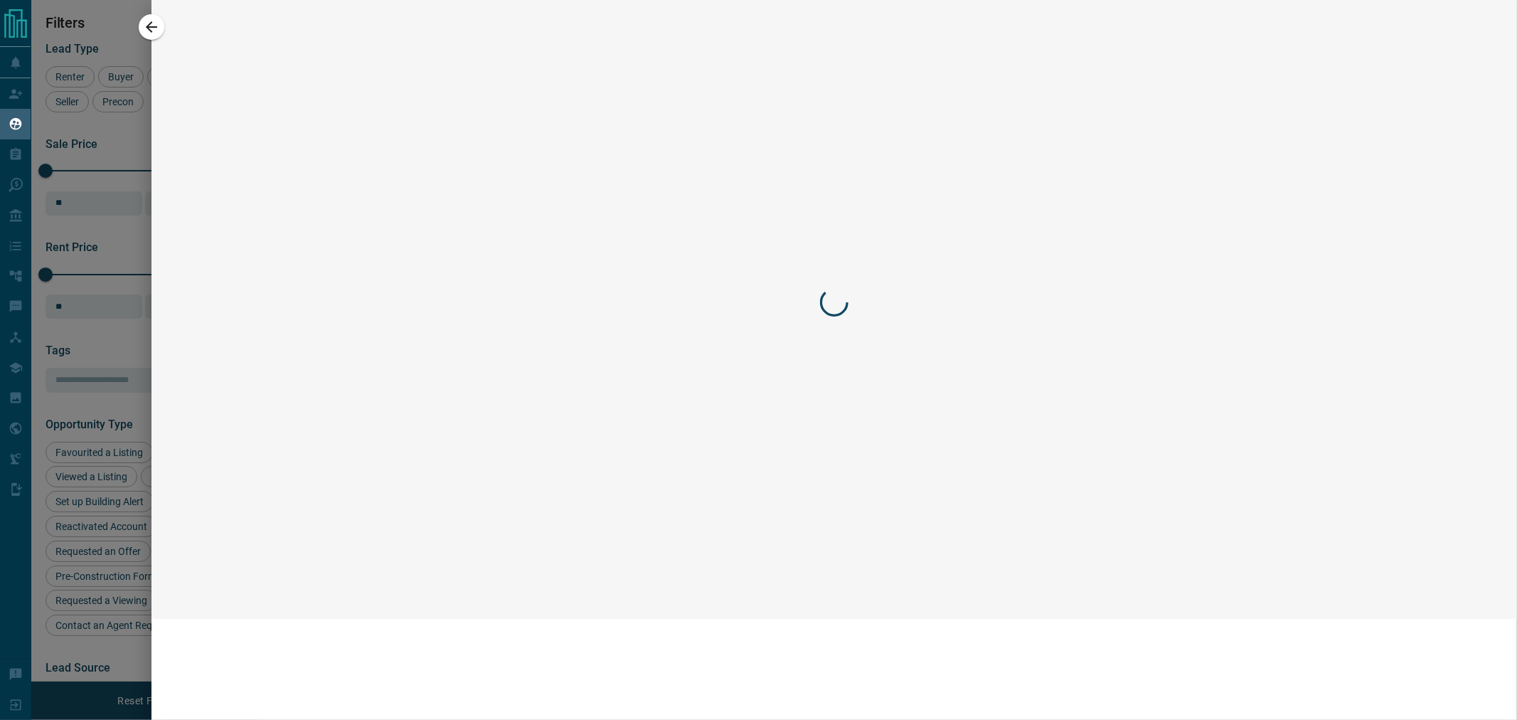
click at [325, 304] on div at bounding box center [834, 302] width 1323 height 576
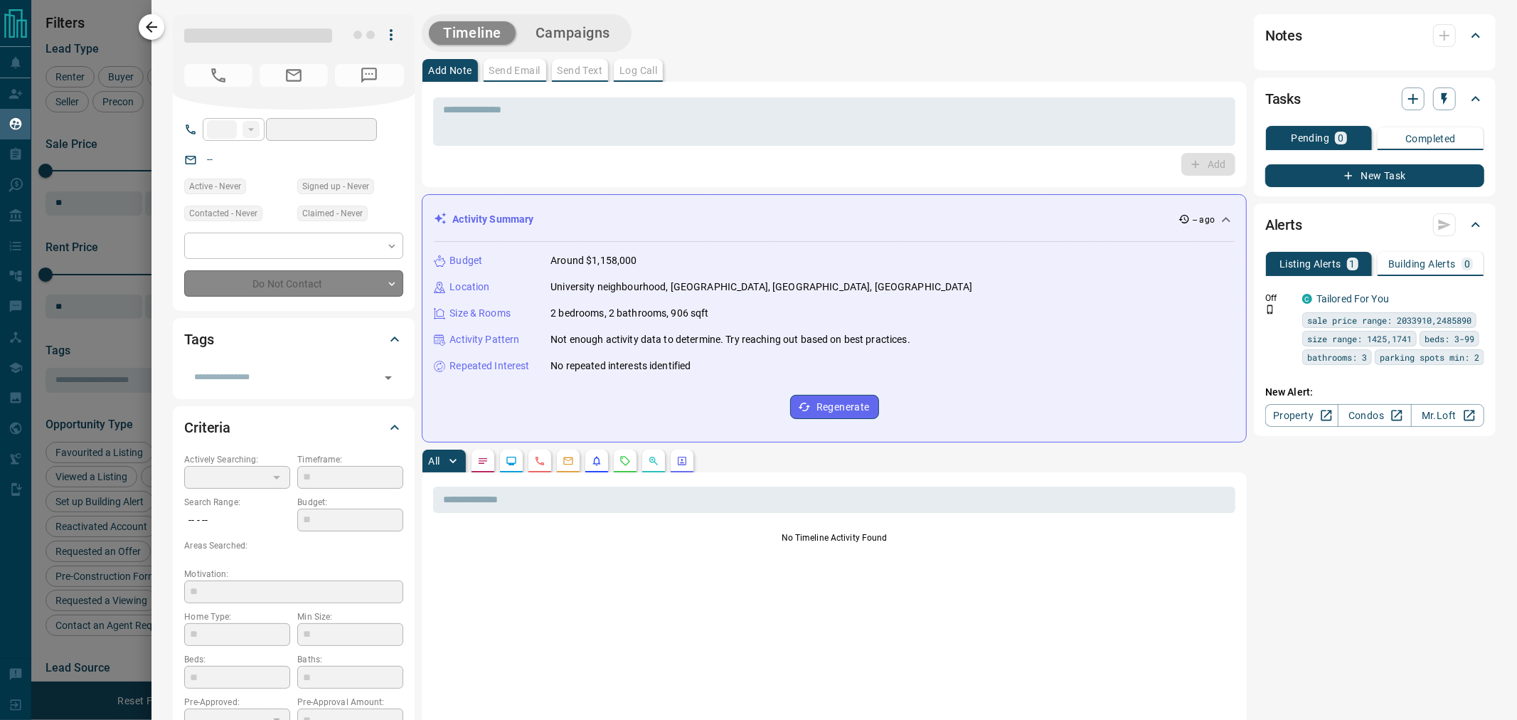
click at [157, 33] on icon "button" at bounding box center [151, 26] width 17 height 17
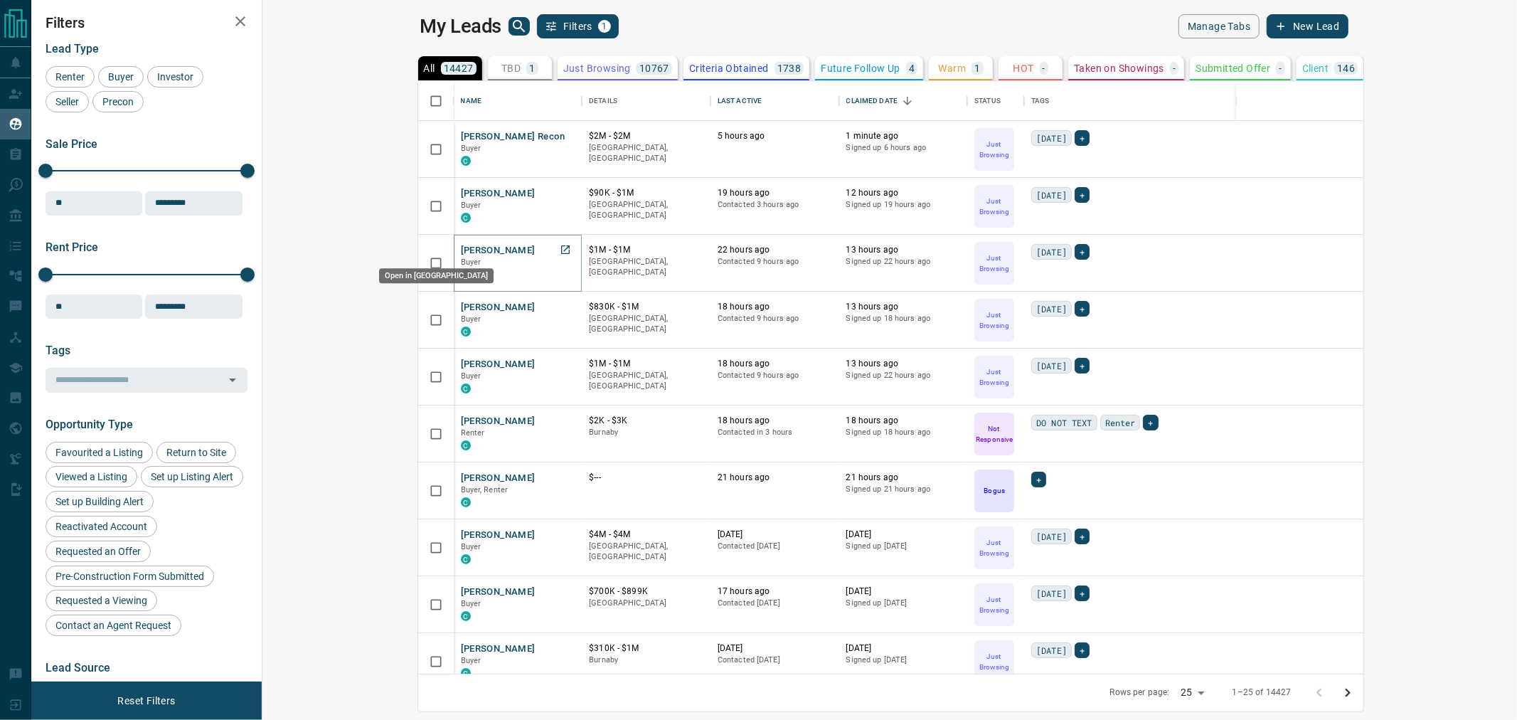
drag, startPoint x: 414, startPoint y: 251, endPoint x: 408, endPoint y: 282, distance: 31.1
click at [560, 251] on icon "Open in New Tab" at bounding box center [565, 249] width 11 height 11
click at [560, 308] on icon "Open in New Tab" at bounding box center [565, 306] width 11 height 11
click at [560, 365] on icon "Open in New Tab" at bounding box center [565, 363] width 11 height 11
click at [560, 420] on icon "Open in New Tab" at bounding box center [565, 420] width 11 height 11
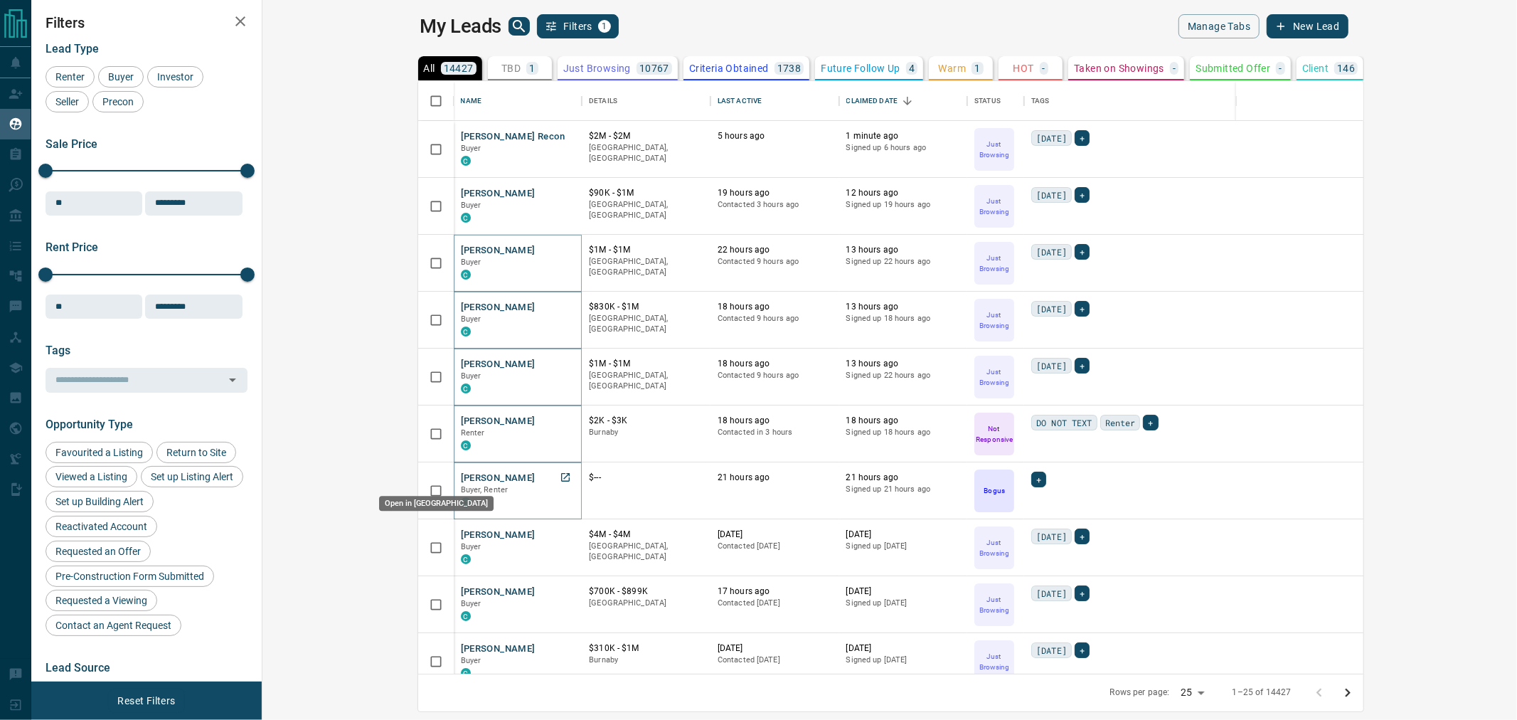
click at [561, 475] on icon "Open in New Tab" at bounding box center [565, 477] width 9 height 9
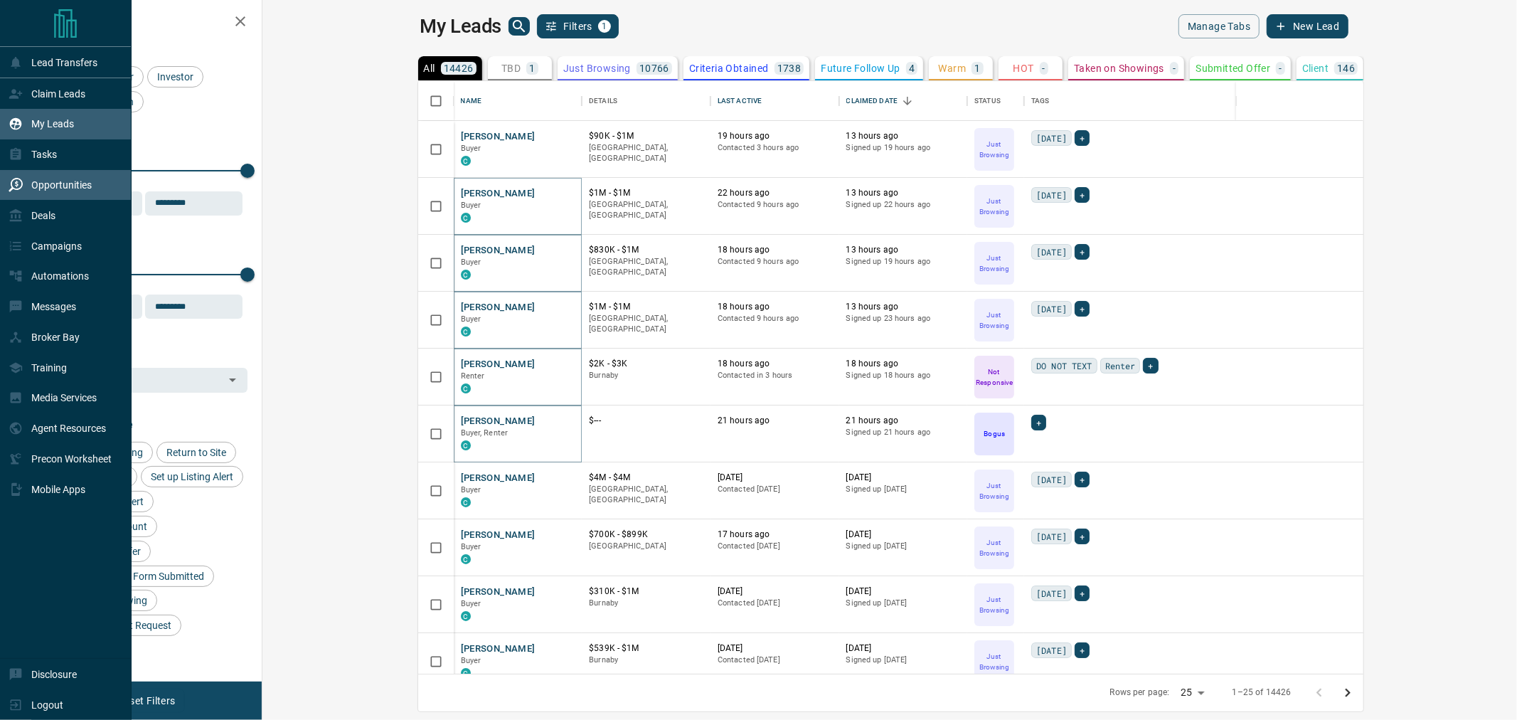
click at [60, 191] on p "Opportunities" at bounding box center [61, 184] width 60 height 11
